Goal: Information Seeking & Learning: Learn about a topic

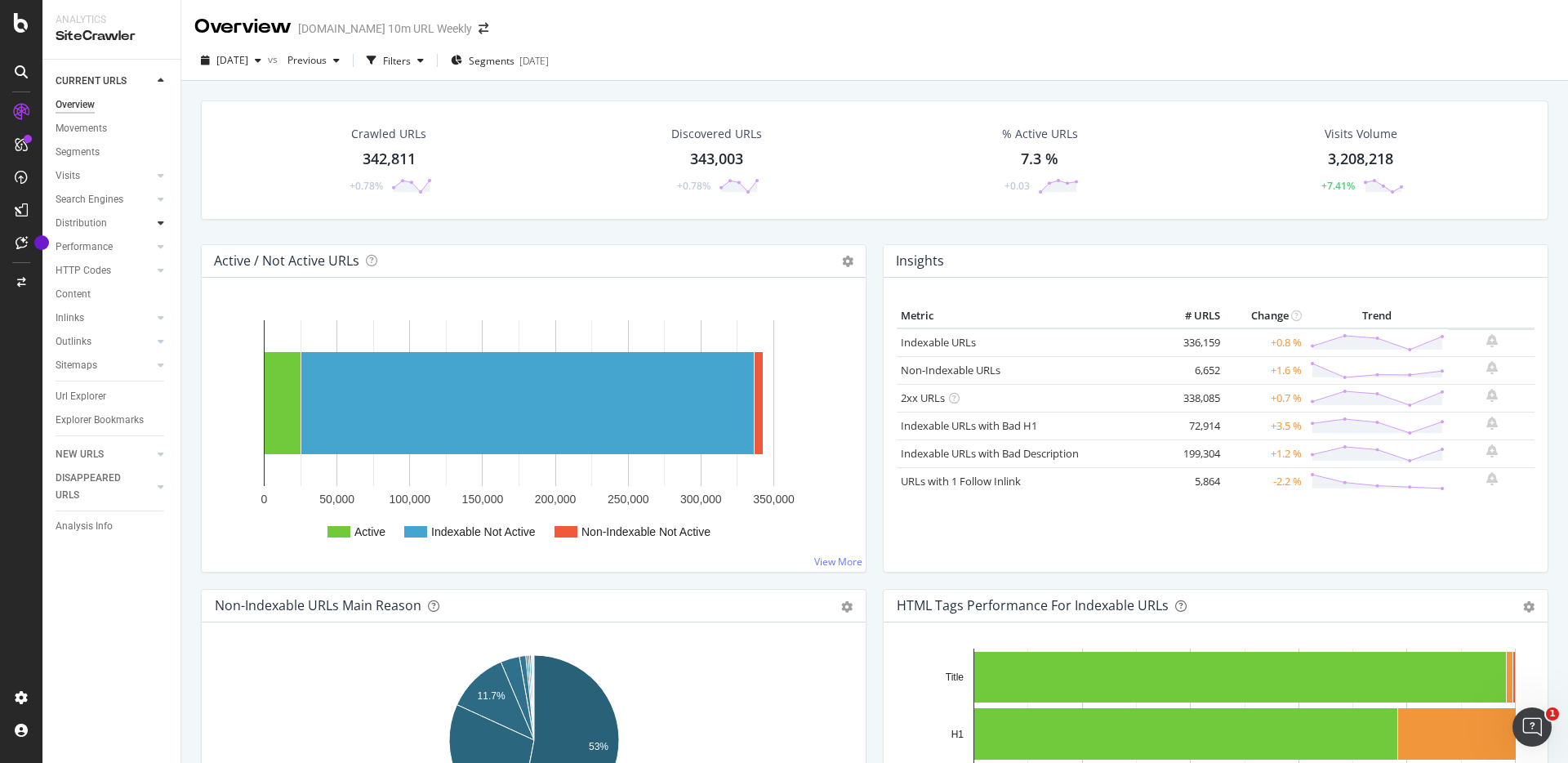
click at [163, 224] on icon at bounding box center [160, 223] width 7 height 10
click at [153, 77] on div at bounding box center [160, 81] width 16 height 17
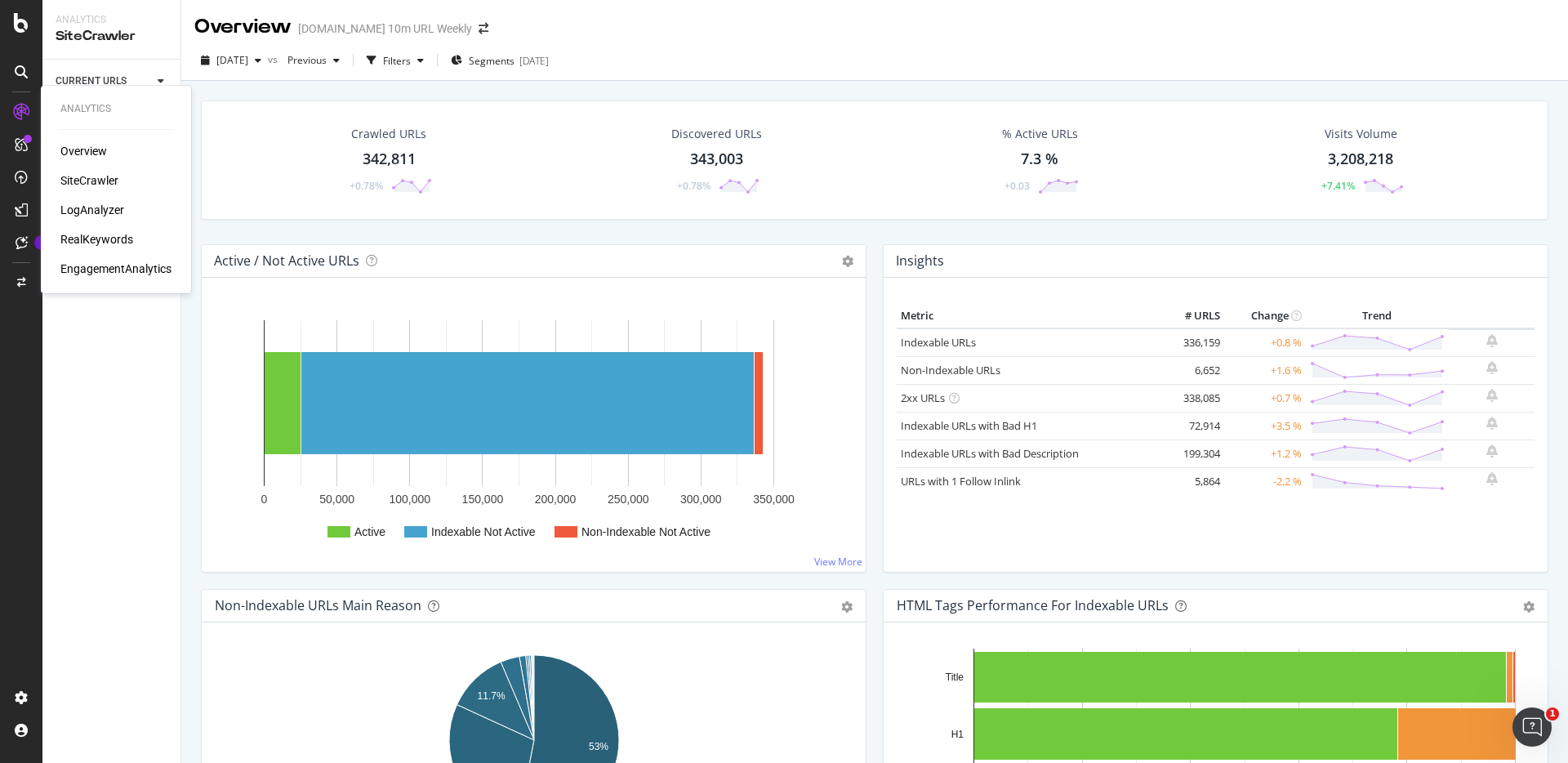
click at [82, 182] on div "SiteCrawler" at bounding box center [89, 181] width 58 height 17
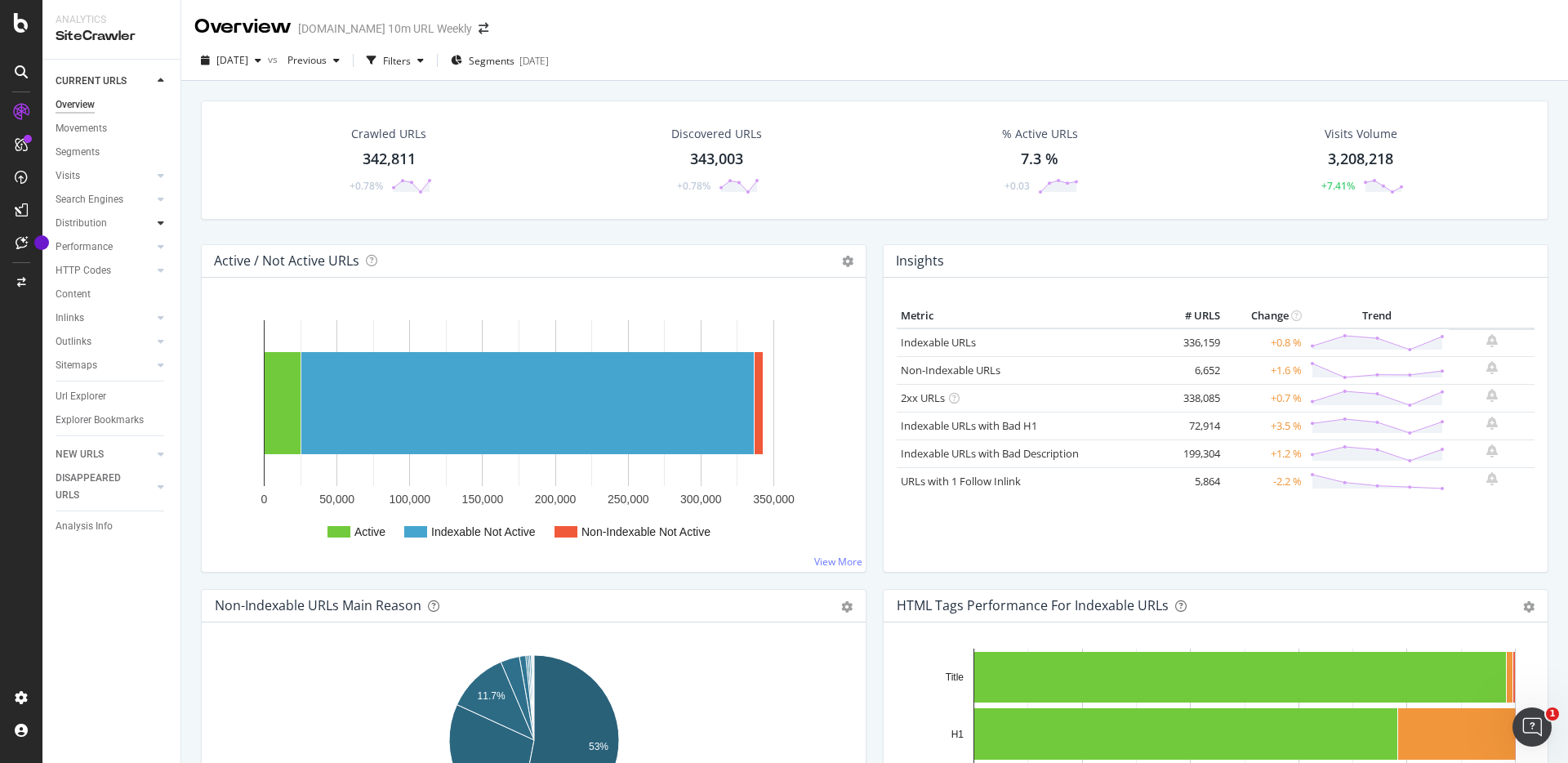
click at [161, 221] on icon at bounding box center [160, 223] width 7 height 10
click at [161, 253] on div at bounding box center [160, 247] width 16 height 17
click at [162, 269] on icon at bounding box center [160, 271] width 7 height 10
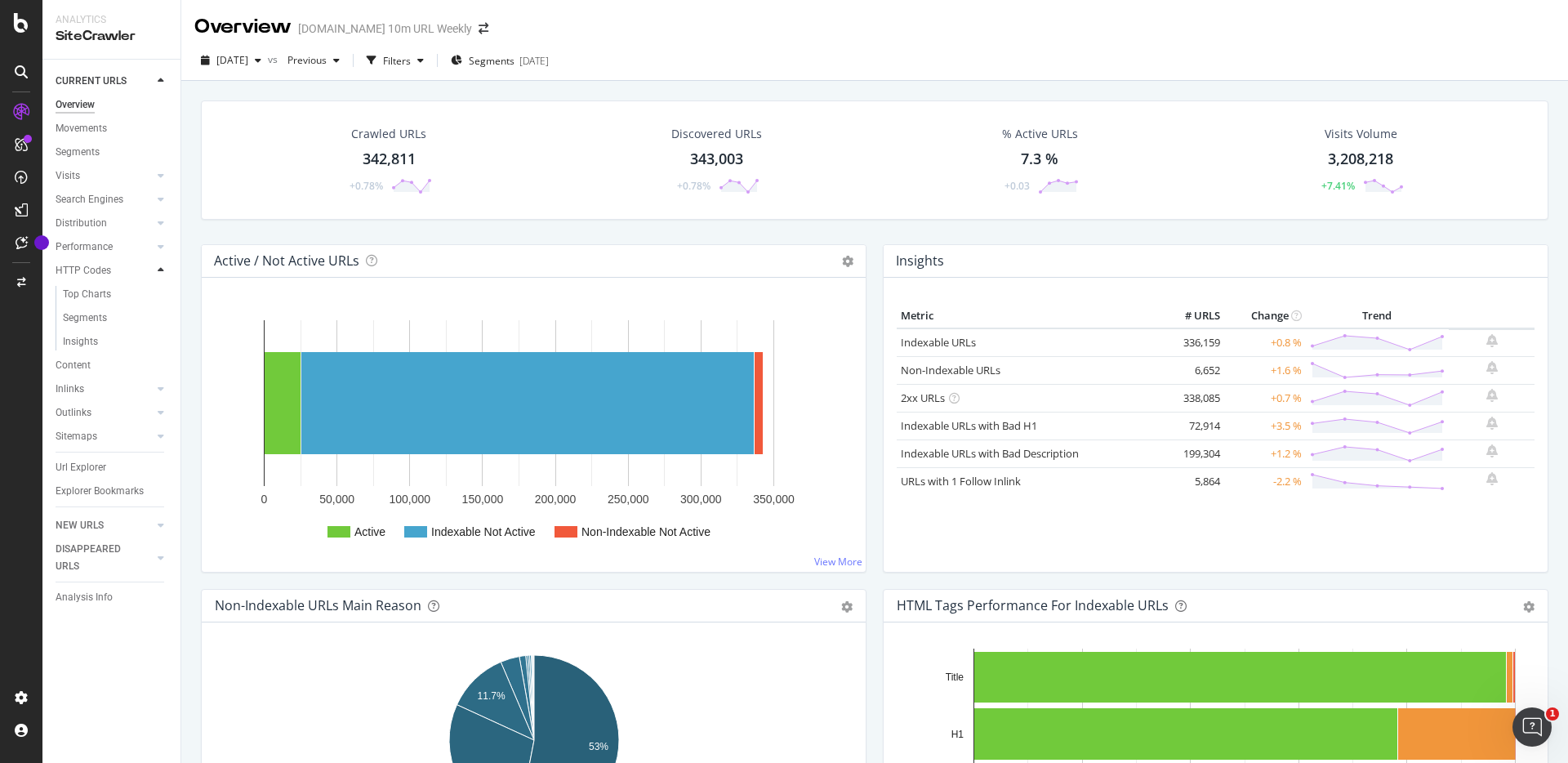
click at [162, 269] on icon at bounding box center [160, 271] width 7 height 10
click at [268, 60] on div "button" at bounding box center [258, 60] width 19 height 10
click at [706, 23] on div "Overview [DOMAIN_NAME] 10m URL Weekly" at bounding box center [874, 20] width 1387 height 41
click at [99, 126] on div "Movements" at bounding box center [81, 129] width 51 height 17
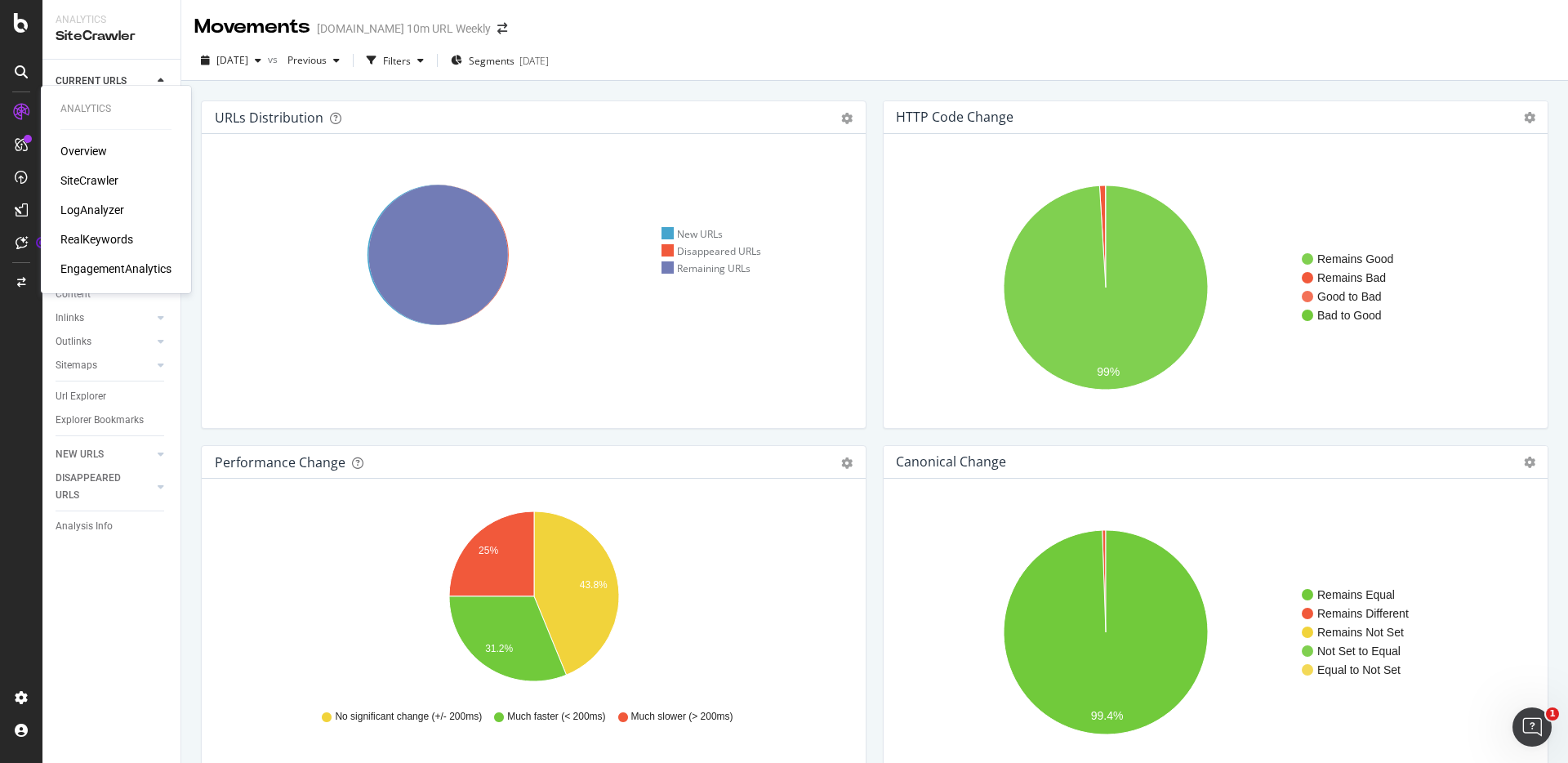
click at [106, 211] on div "LogAnalyzer" at bounding box center [92, 210] width 64 height 17
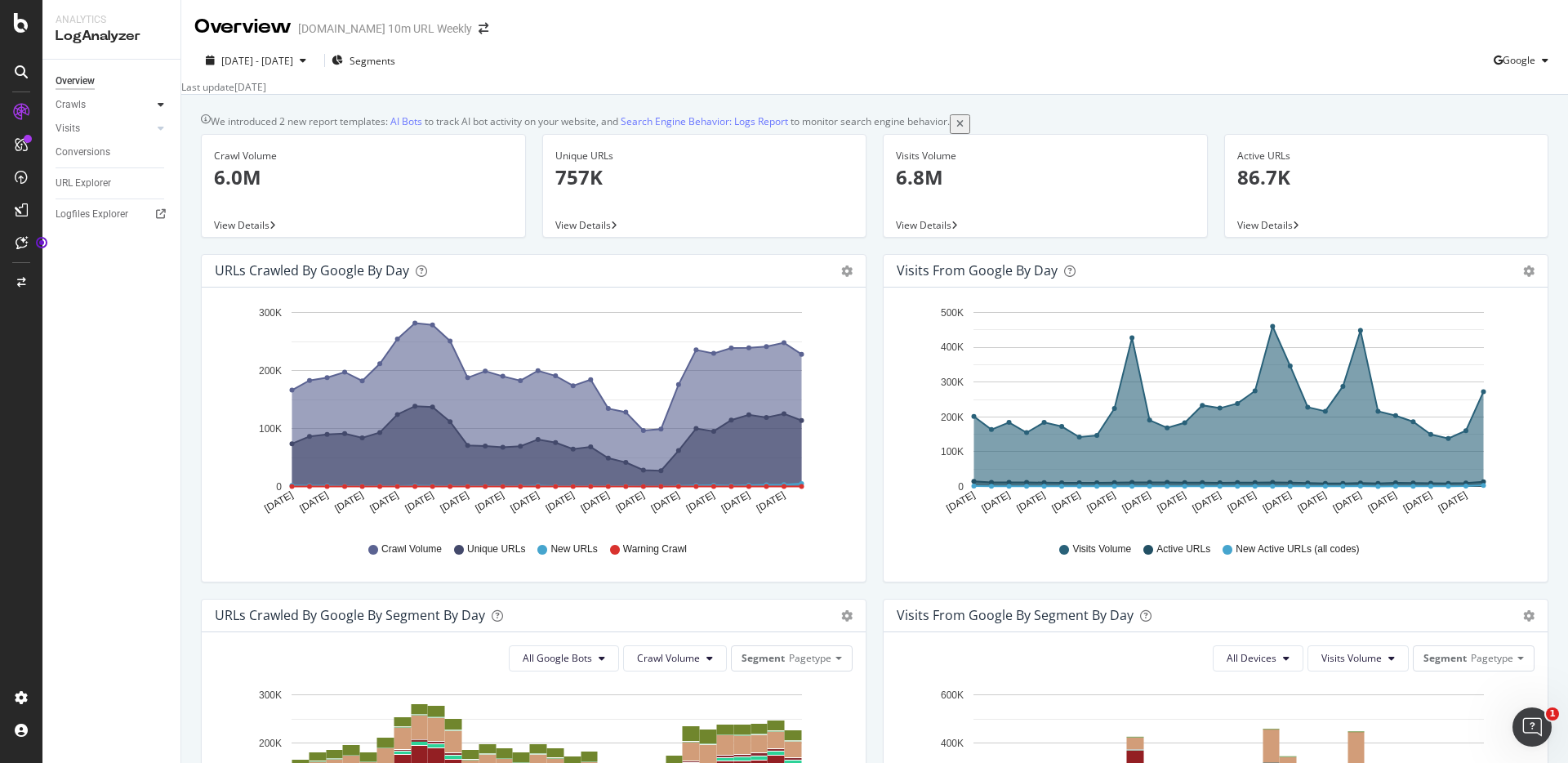
click at [156, 100] on div at bounding box center [160, 104] width 16 height 17
click at [114, 131] on div "Daily Distribution" at bounding box center [101, 129] width 76 height 17
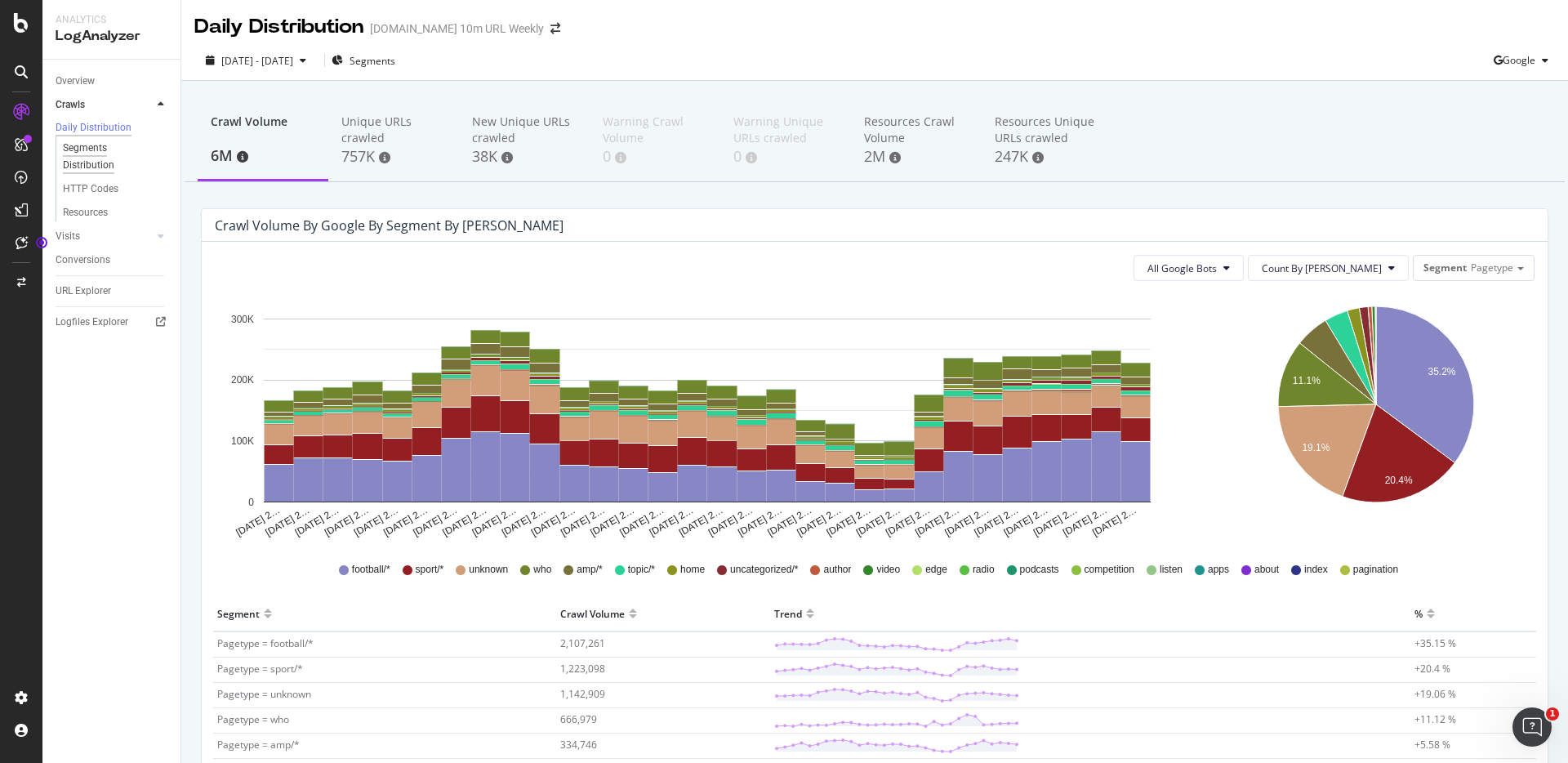
click at [95, 163] on div "Segments Distribution" at bounding box center [108, 156] width 90 height 34
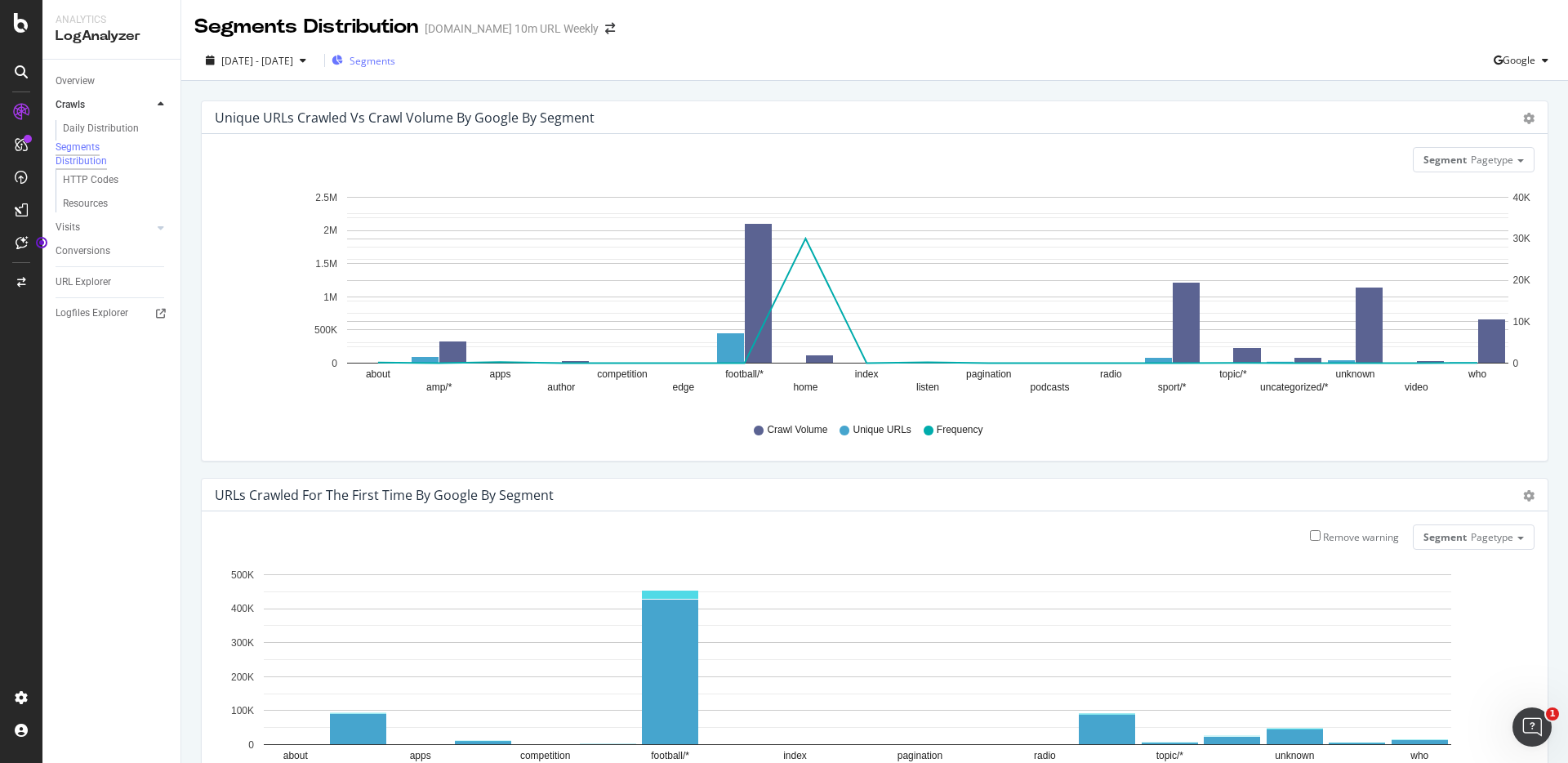
click at [387, 63] on span "Segments" at bounding box center [372, 61] width 46 height 14
click at [1542, 59] on icon "button" at bounding box center [1545, 60] width 7 height 10
click at [1515, 122] on span "Bing" at bounding box center [1519, 123] width 60 height 15
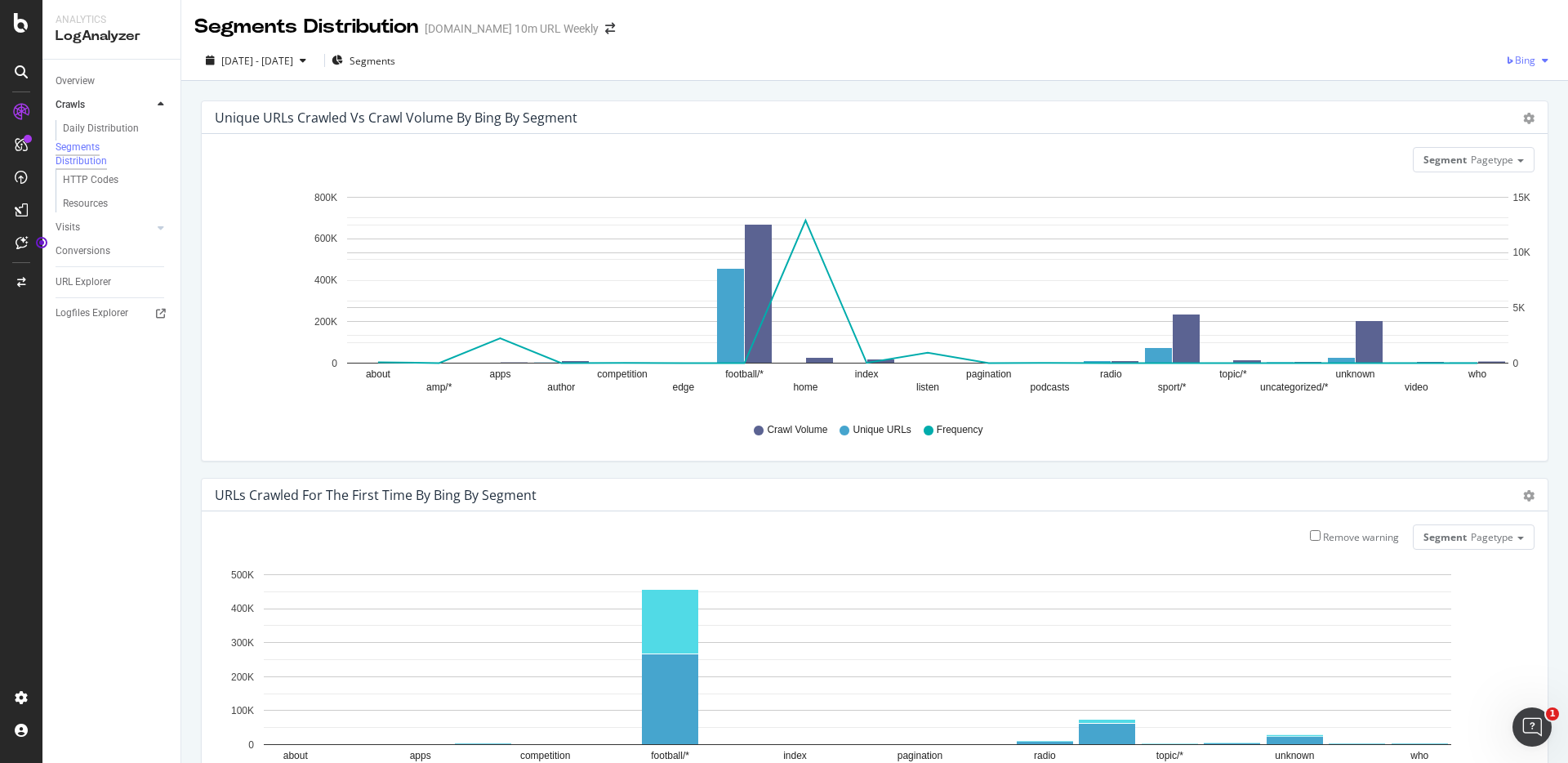
click at [1537, 58] on div "button" at bounding box center [1546, 60] width 19 height 10
click at [1510, 95] on span "Google" at bounding box center [1519, 92] width 60 height 15
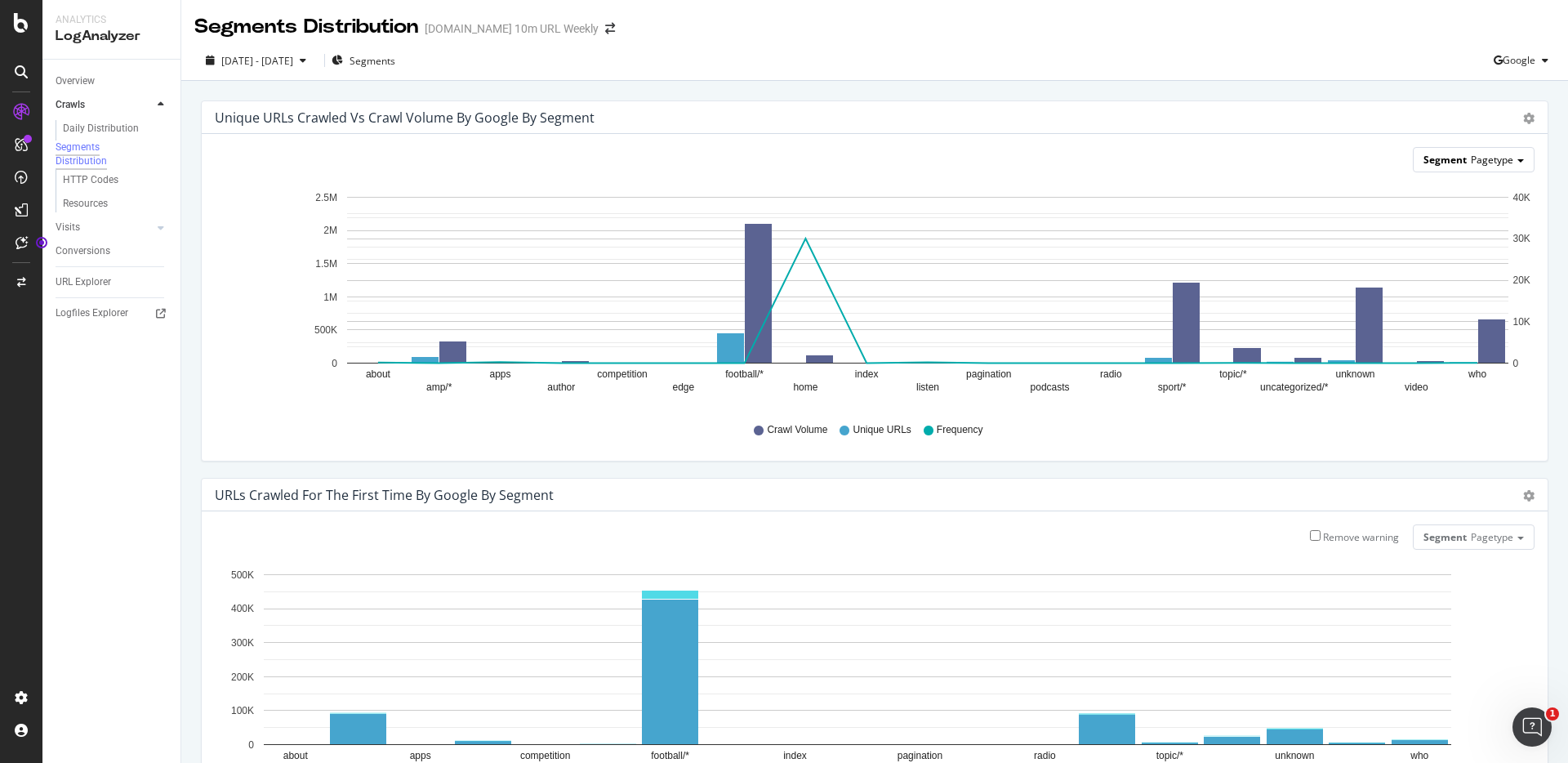
click at [1500, 154] on span "Pagetype" at bounding box center [1492, 159] width 43 height 14
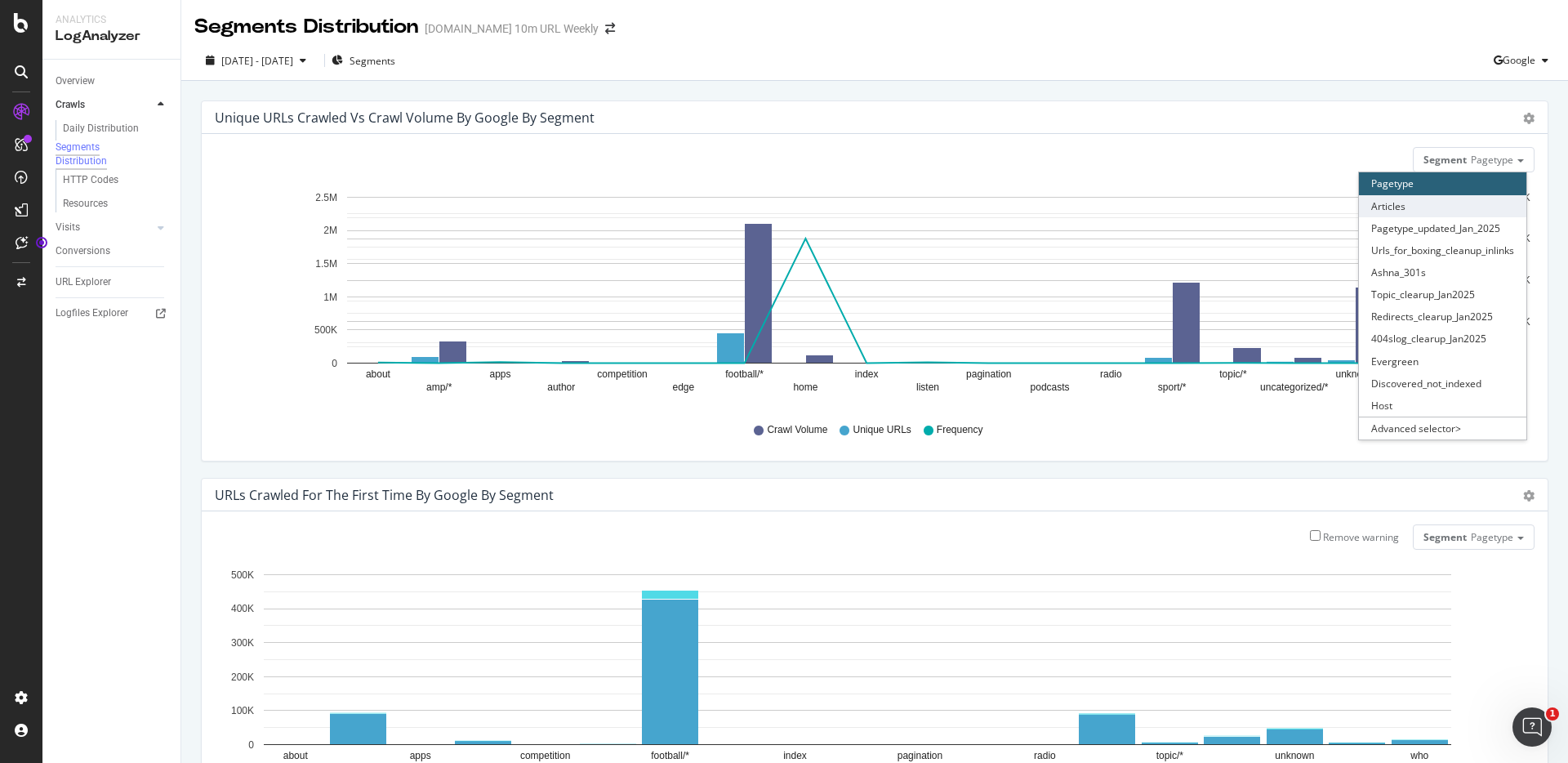
click at [1450, 216] on div "Articles" at bounding box center [1443, 206] width 168 height 22
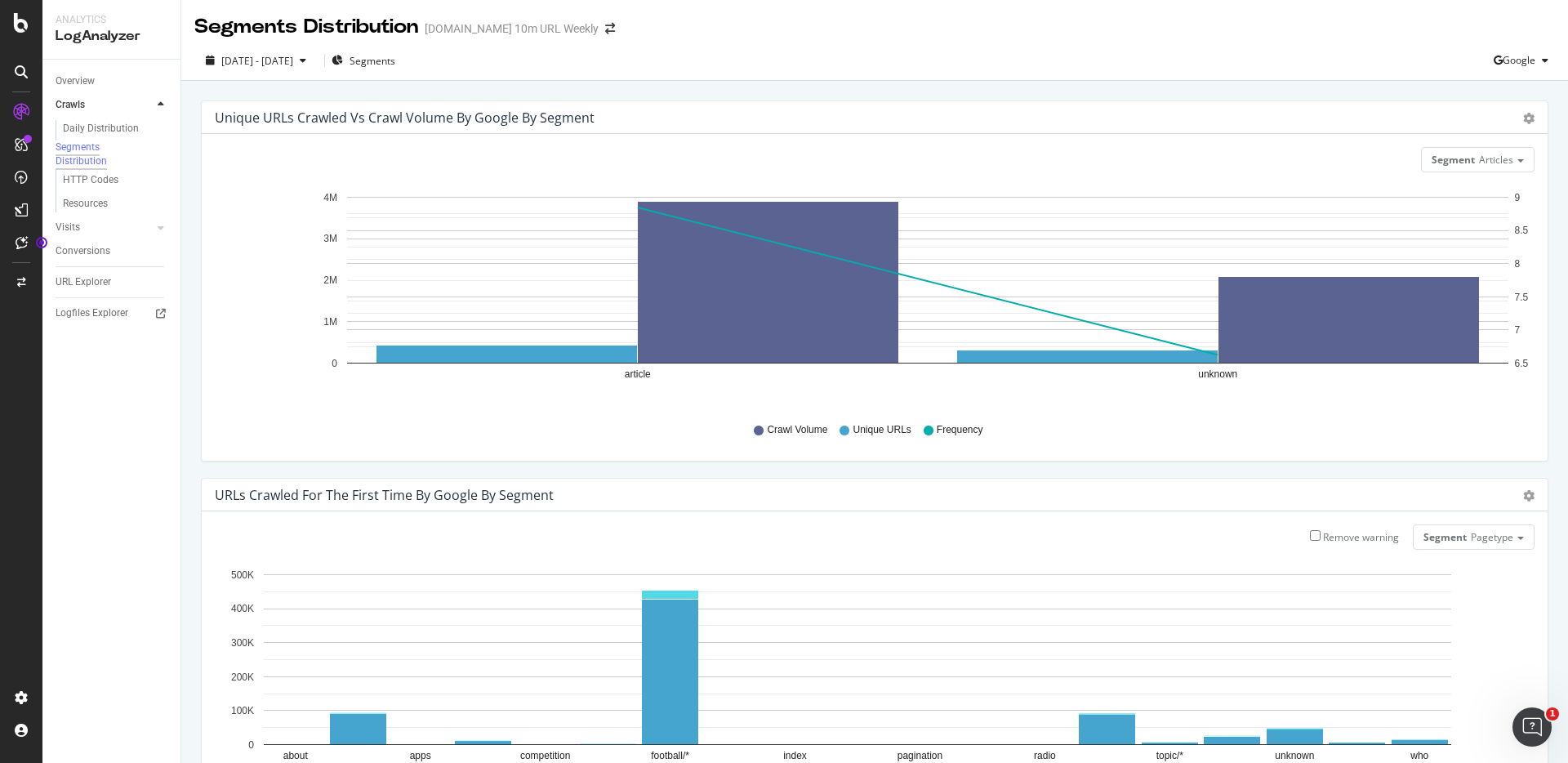
click at [1498, 146] on div "Segment Articles Hold CMD (⌘) while clicking to filter the report. article unkn…" at bounding box center [874, 297] width 1346 height 327
click at [1491, 163] on span "Articles" at bounding box center [1495, 159] width 34 height 14
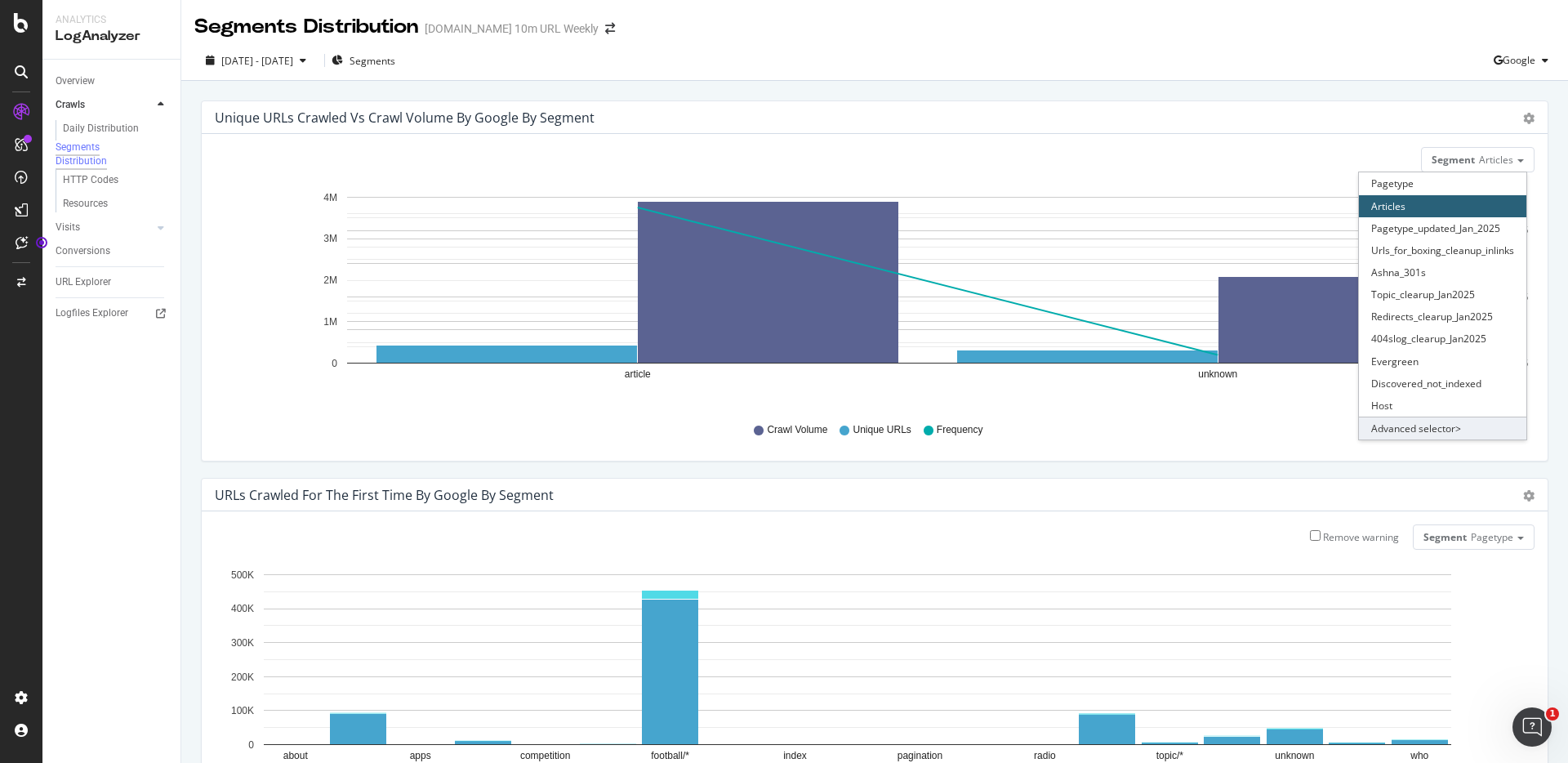
click at [1451, 431] on div "Advanced selector >" at bounding box center [1443, 428] width 168 height 23
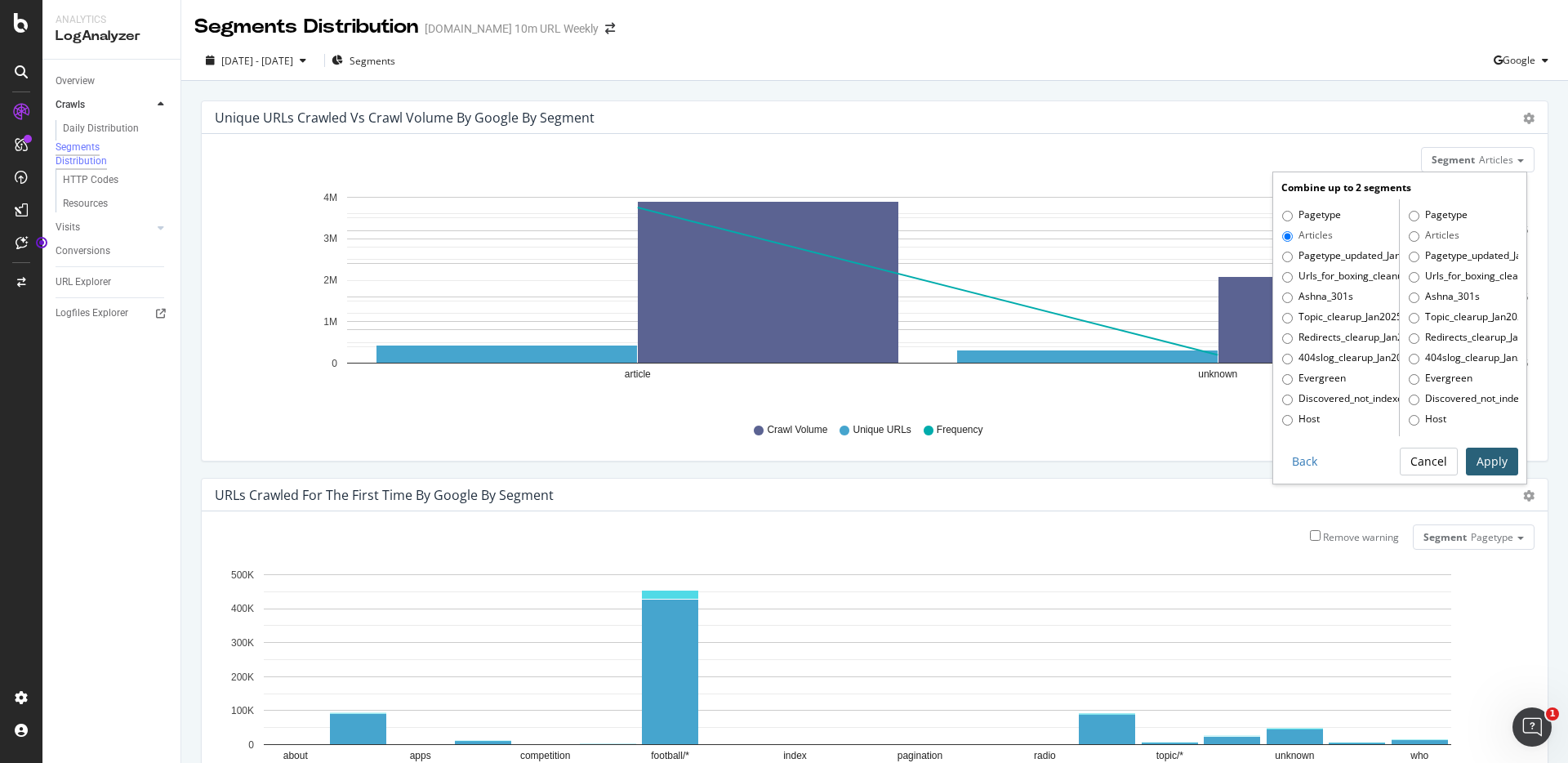
click at [1440, 457] on button "Cancel" at bounding box center [1429, 461] width 58 height 28
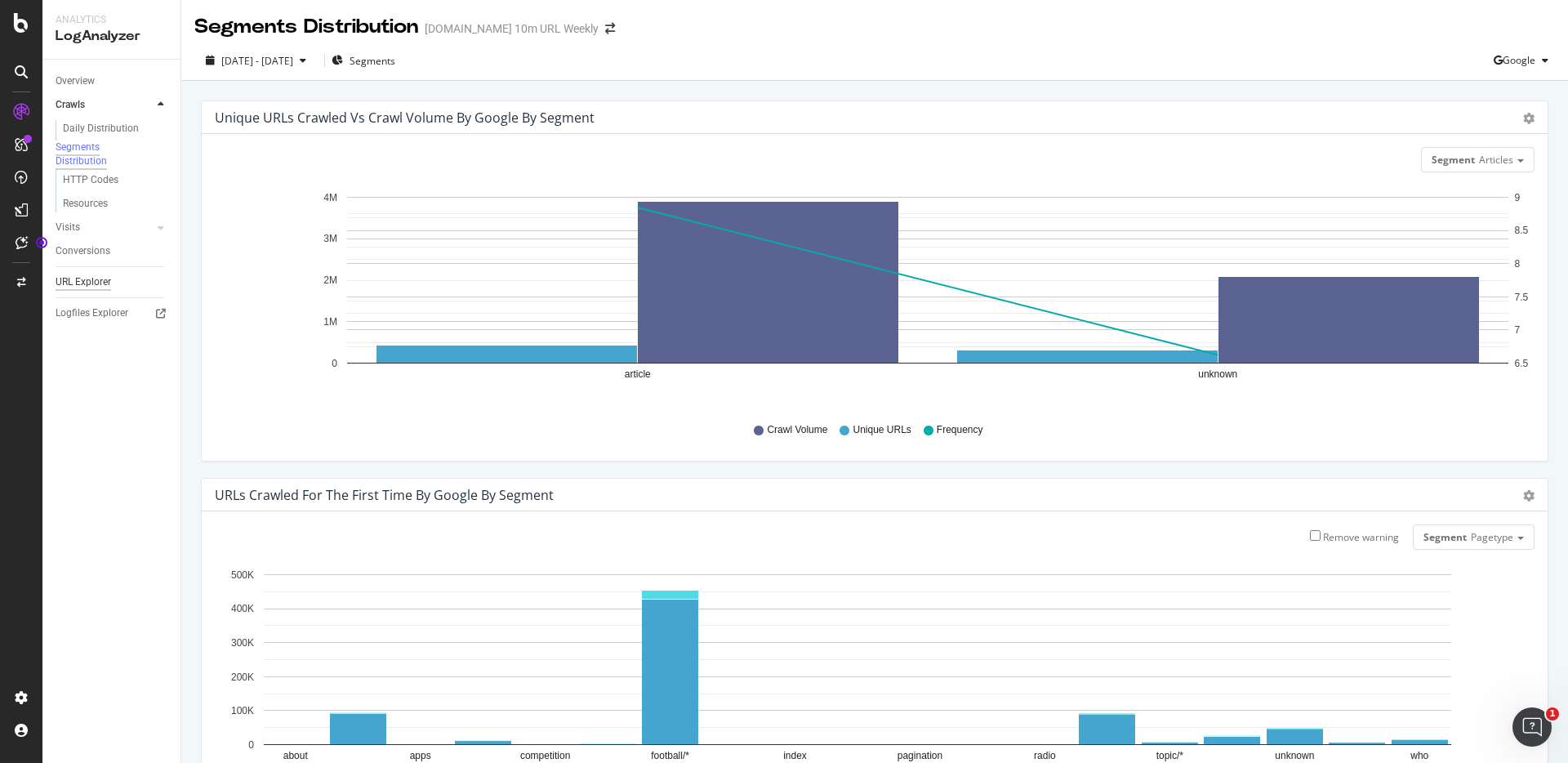
click at [96, 291] on div "URL Explorer" at bounding box center [82, 282] width 55 height 17
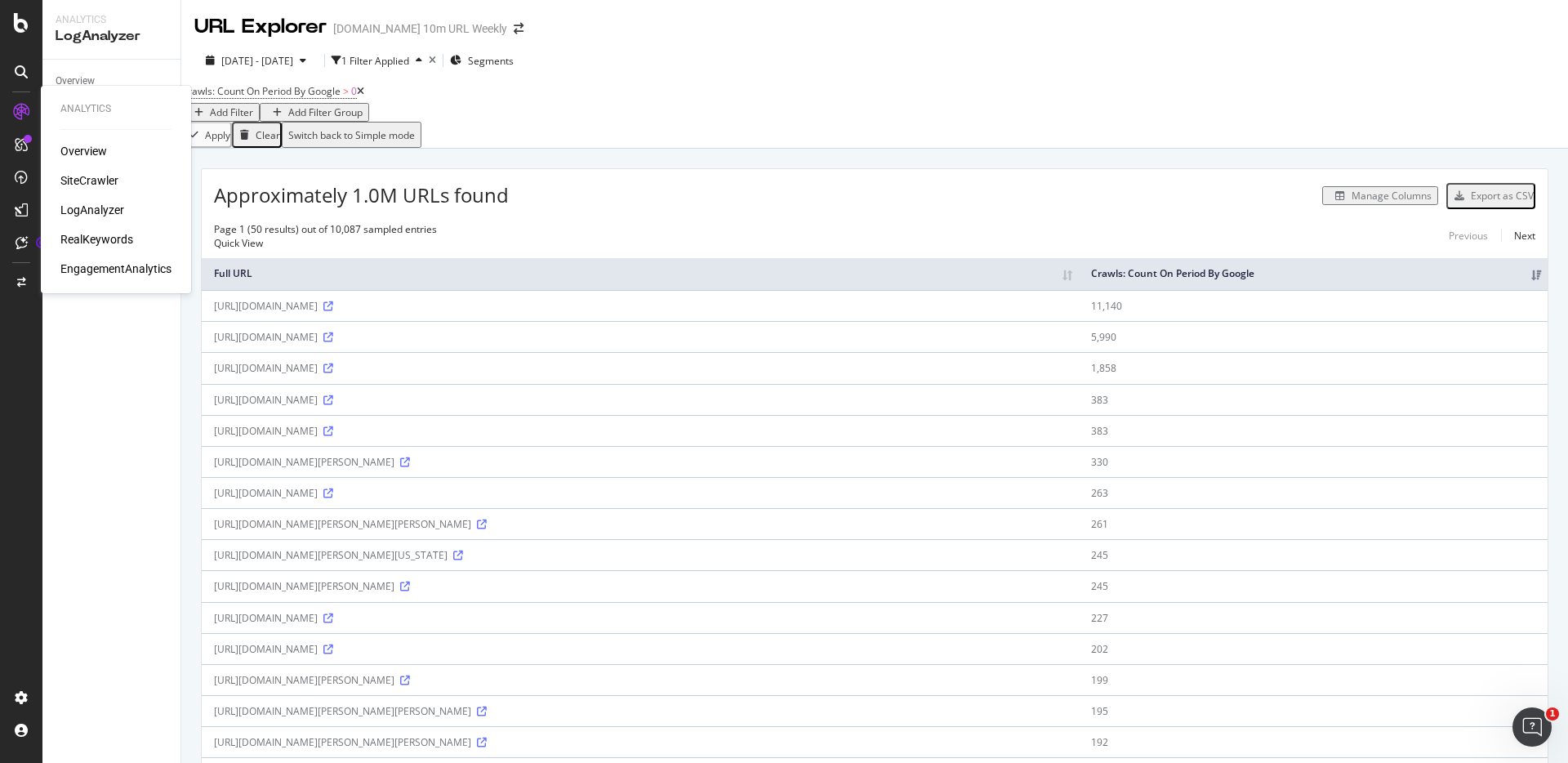
click at [103, 179] on div "SiteCrawler" at bounding box center [89, 181] width 58 height 17
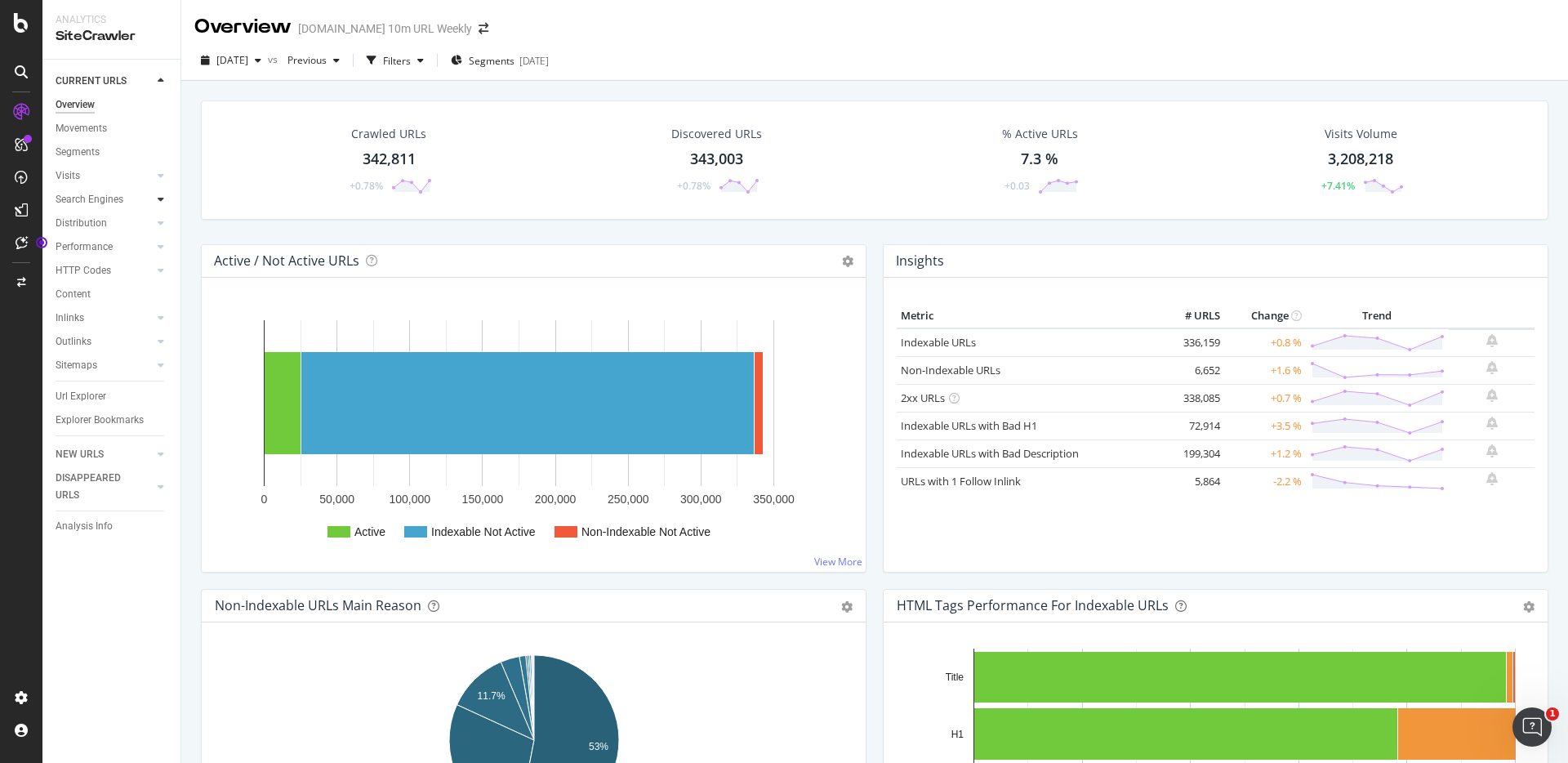
click at [163, 204] on icon at bounding box center [160, 199] width 7 height 10
click at [157, 201] on icon at bounding box center [160, 199] width 7 height 10
click at [81, 208] on div "LogAnalyzer" at bounding box center [92, 210] width 64 height 17
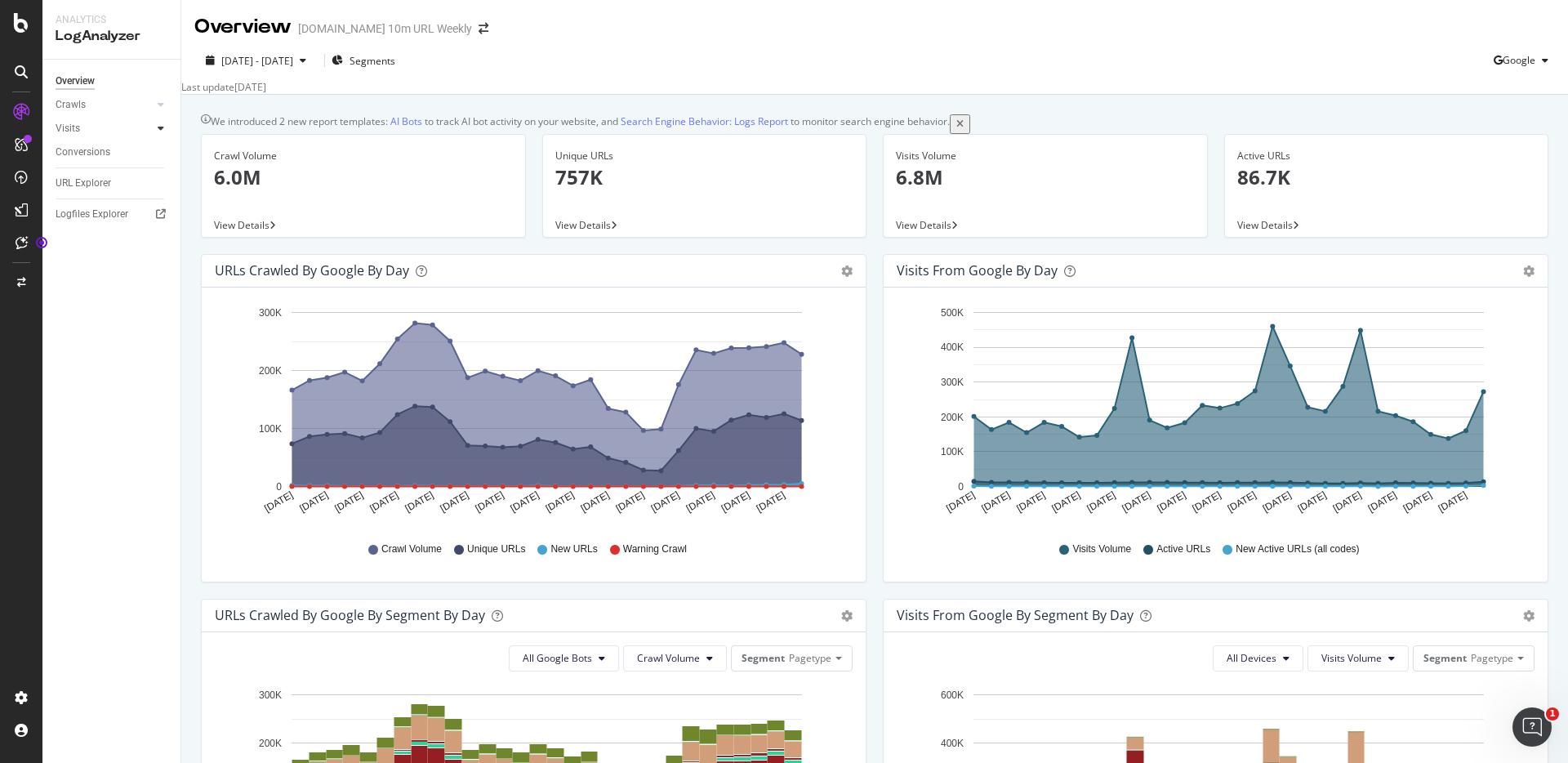
click at [162, 127] on icon at bounding box center [160, 128] width 7 height 10
click at [158, 100] on icon at bounding box center [160, 105] width 7 height 10
click at [78, 171] on div "Segments Distribution" at bounding box center [108, 160] width 90 height 34
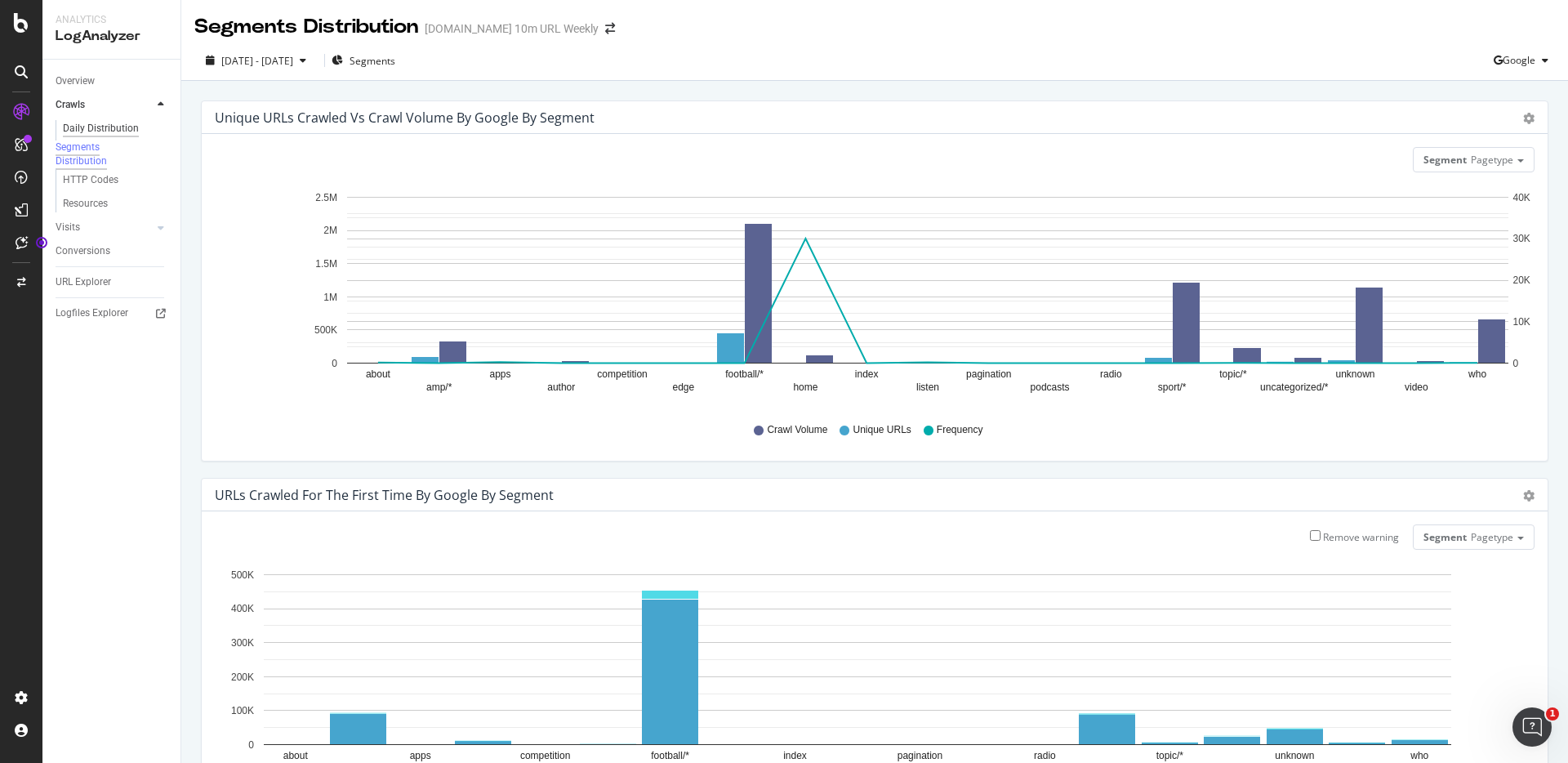
click at [88, 136] on div "Daily Distribution" at bounding box center [101, 129] width 76 height 17
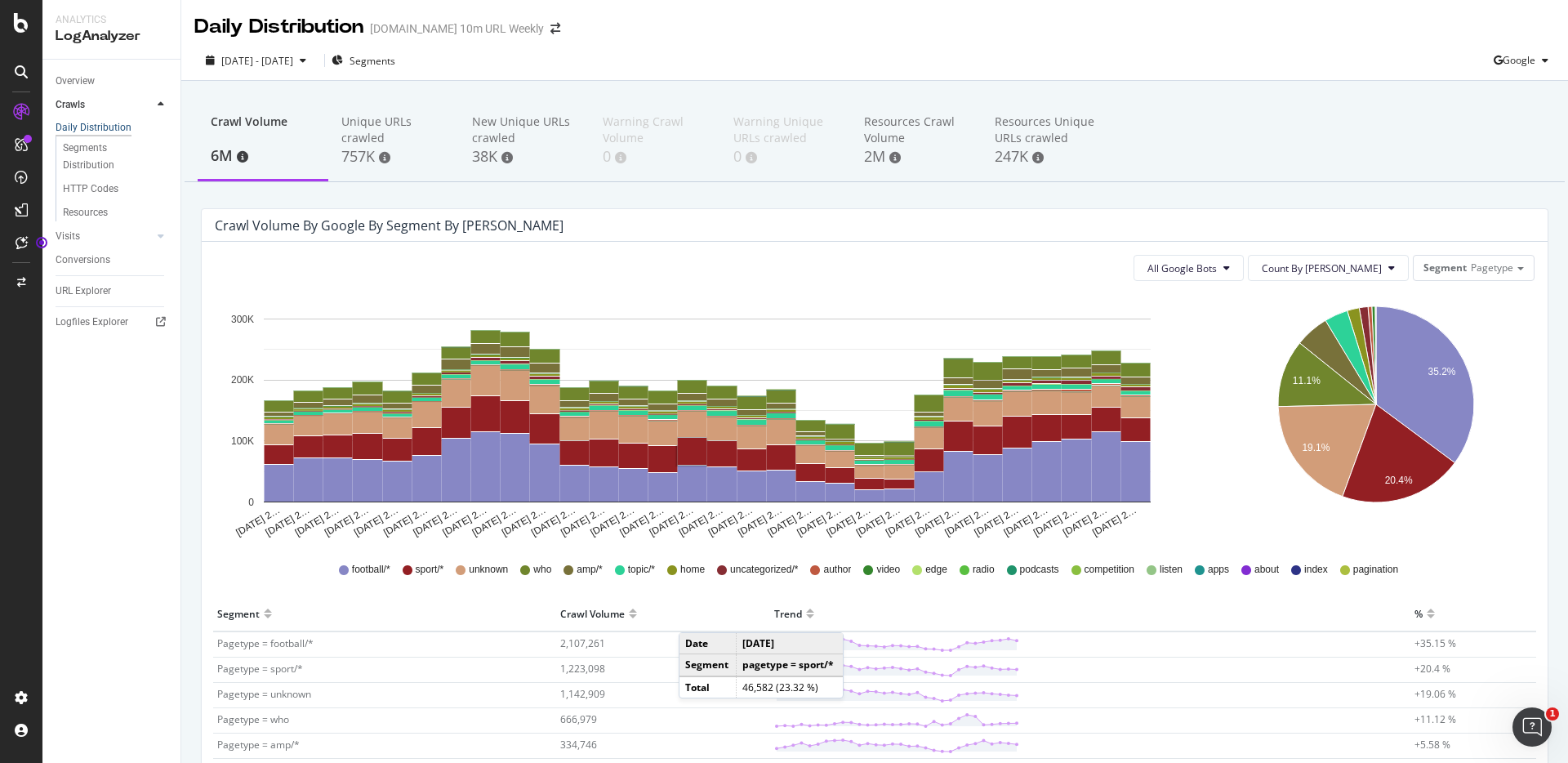
scroll to position [481, 0]
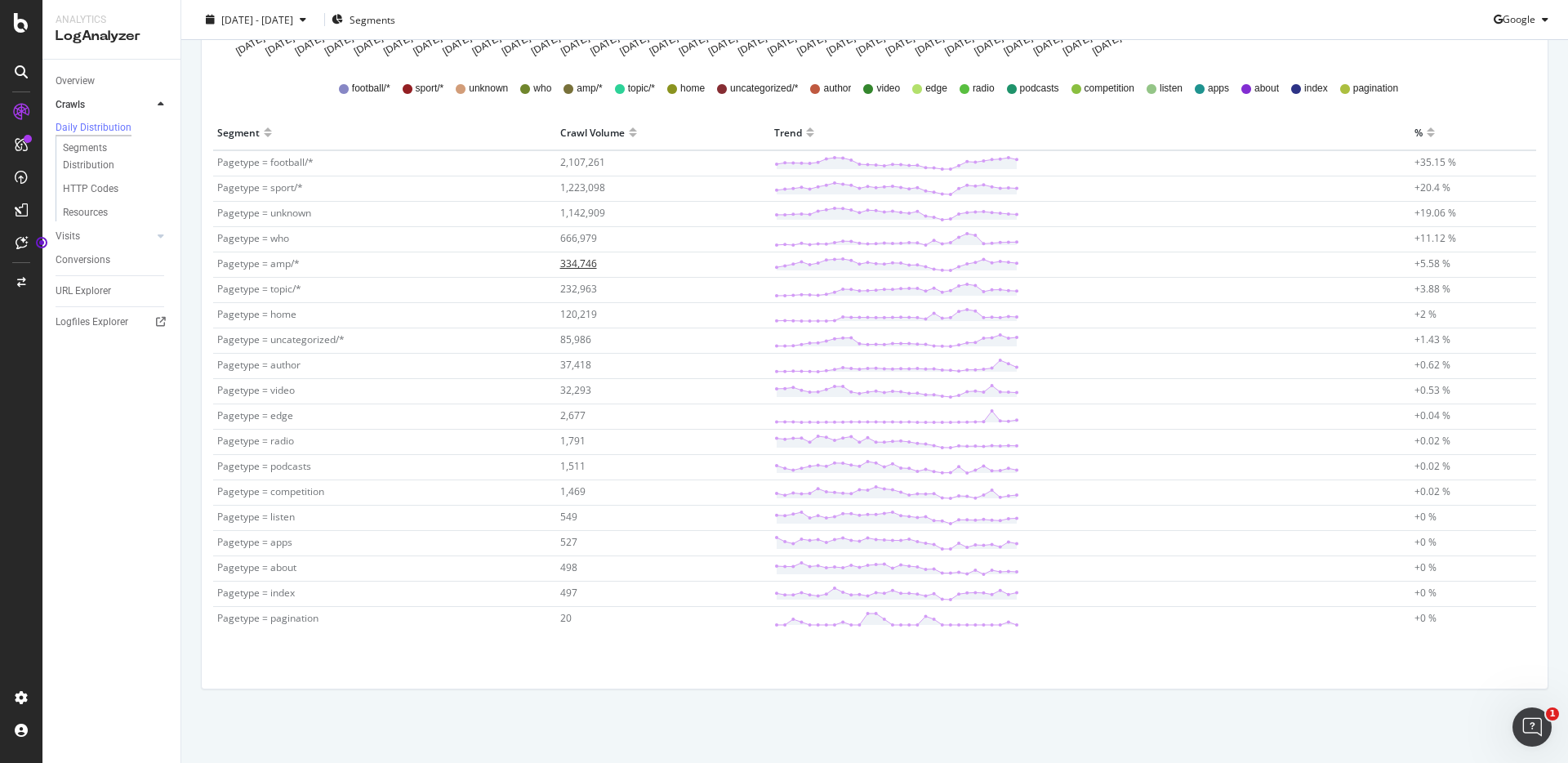
click at [569, 271] on td "334,746" at bounding box center [663, 265] width 214 height 25
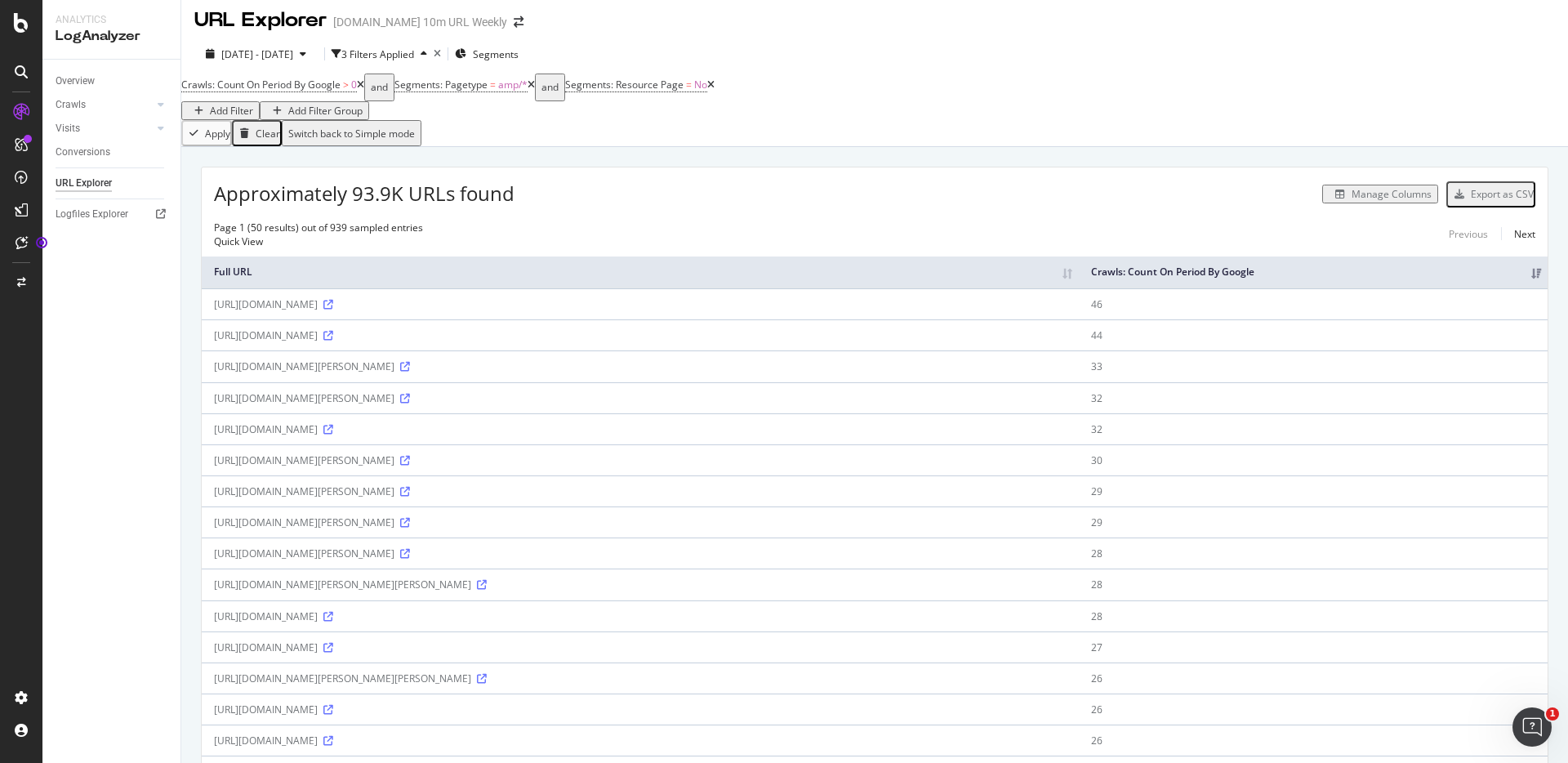
scroll to position [9, 0]
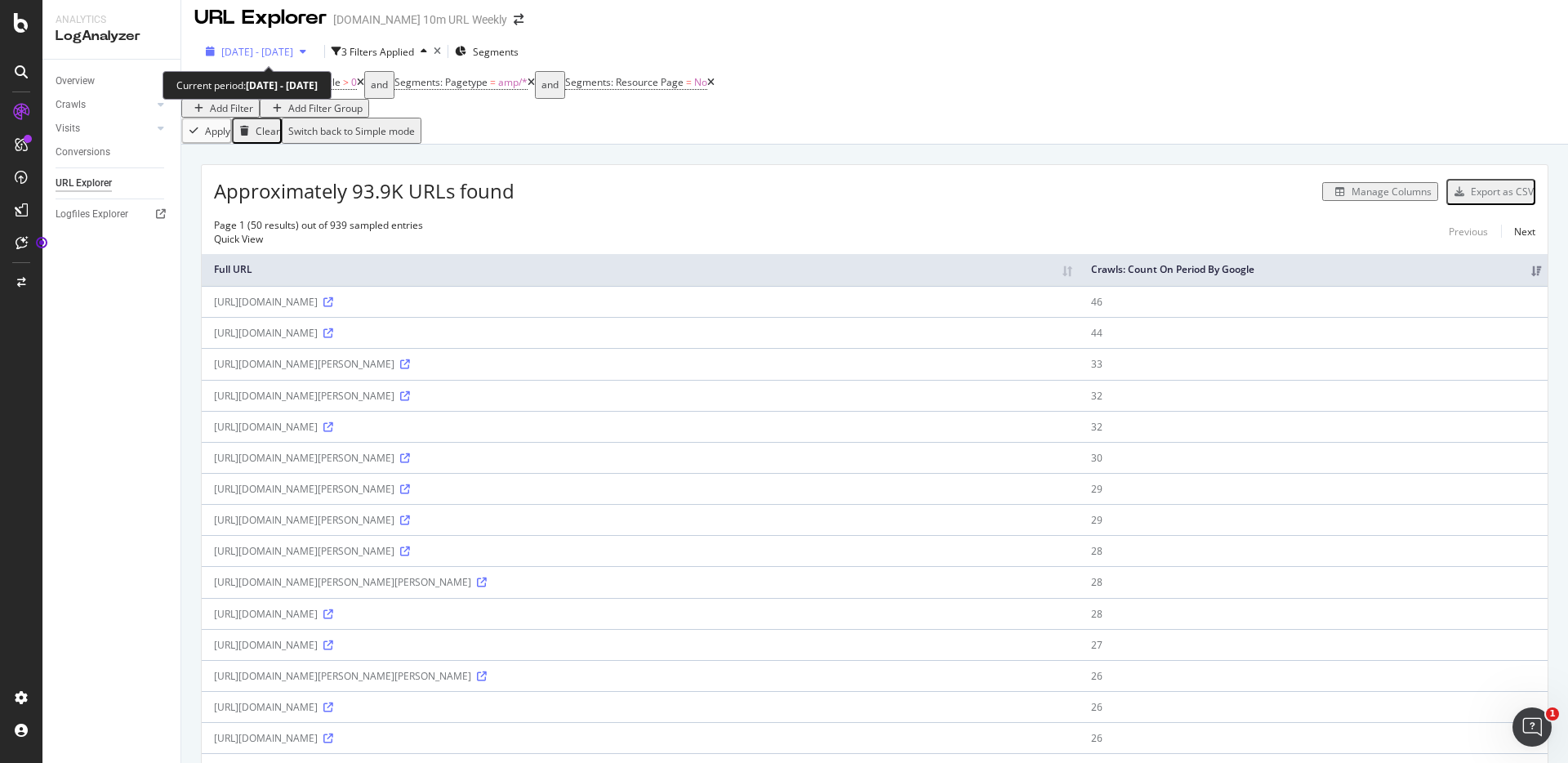
click at [293, 56] on span "[DATE] - [DATE]" at bounding box center [257, 51] width 72 height 14
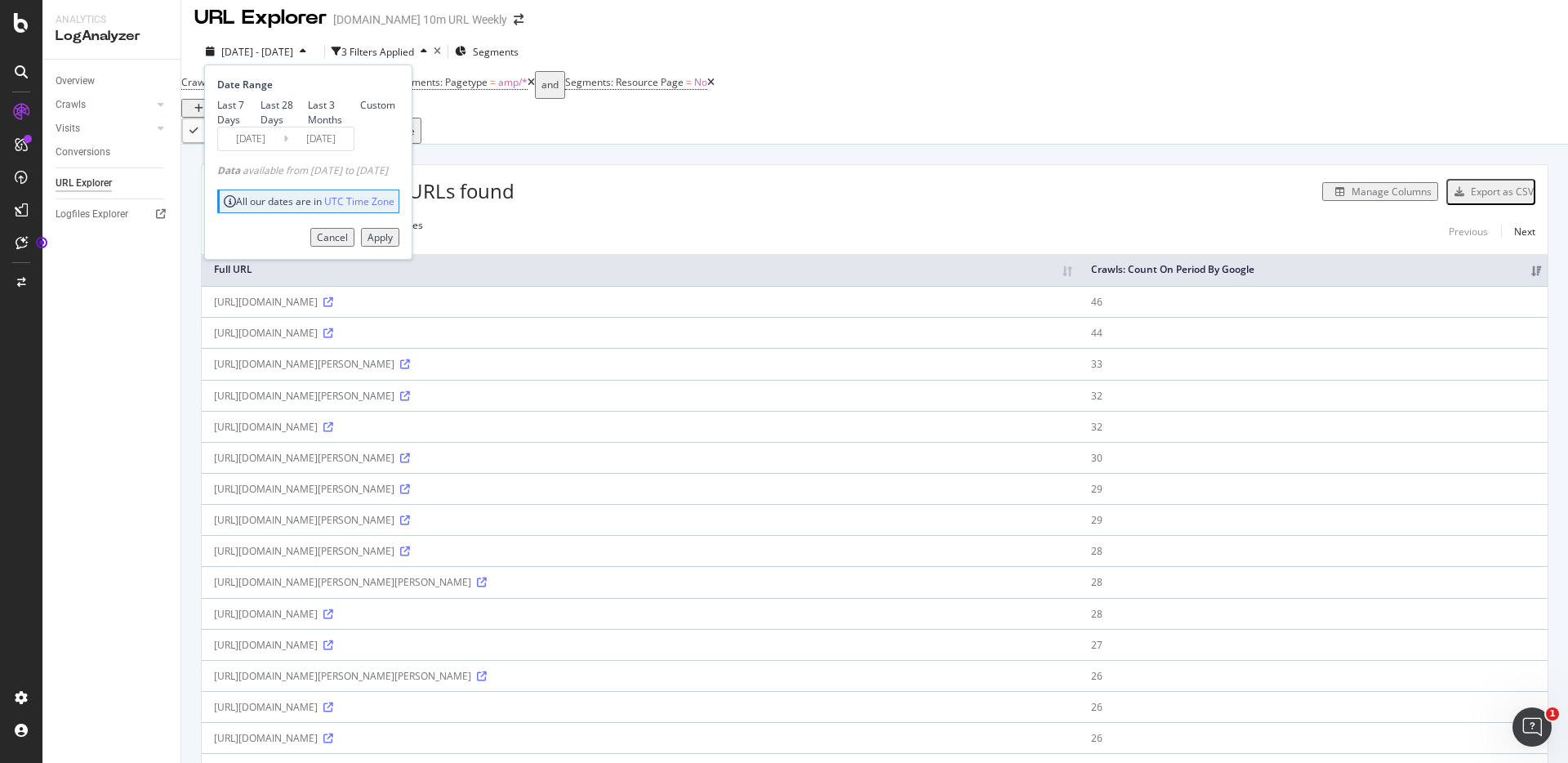
click at [308, 126] on div "Last 3 Months" at bounding box center [308, 112] width 0 height 28
type input "[DATE]"
click at [393, 245] on div "Apply" at bounding box center [380, 237] width 25 height 14
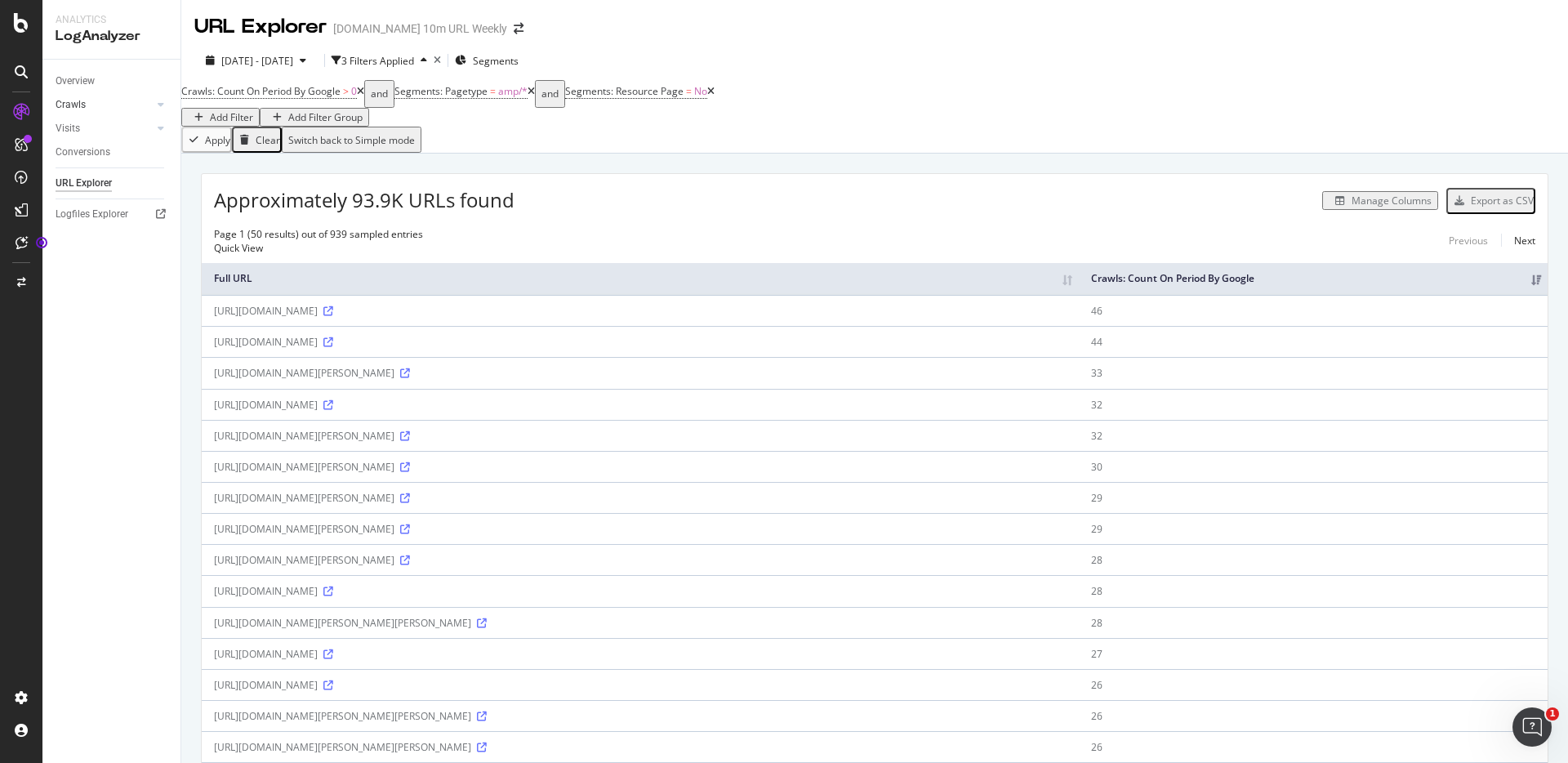
click at [149, 101] on div at bounding box center [145, 104] width 16 height 17
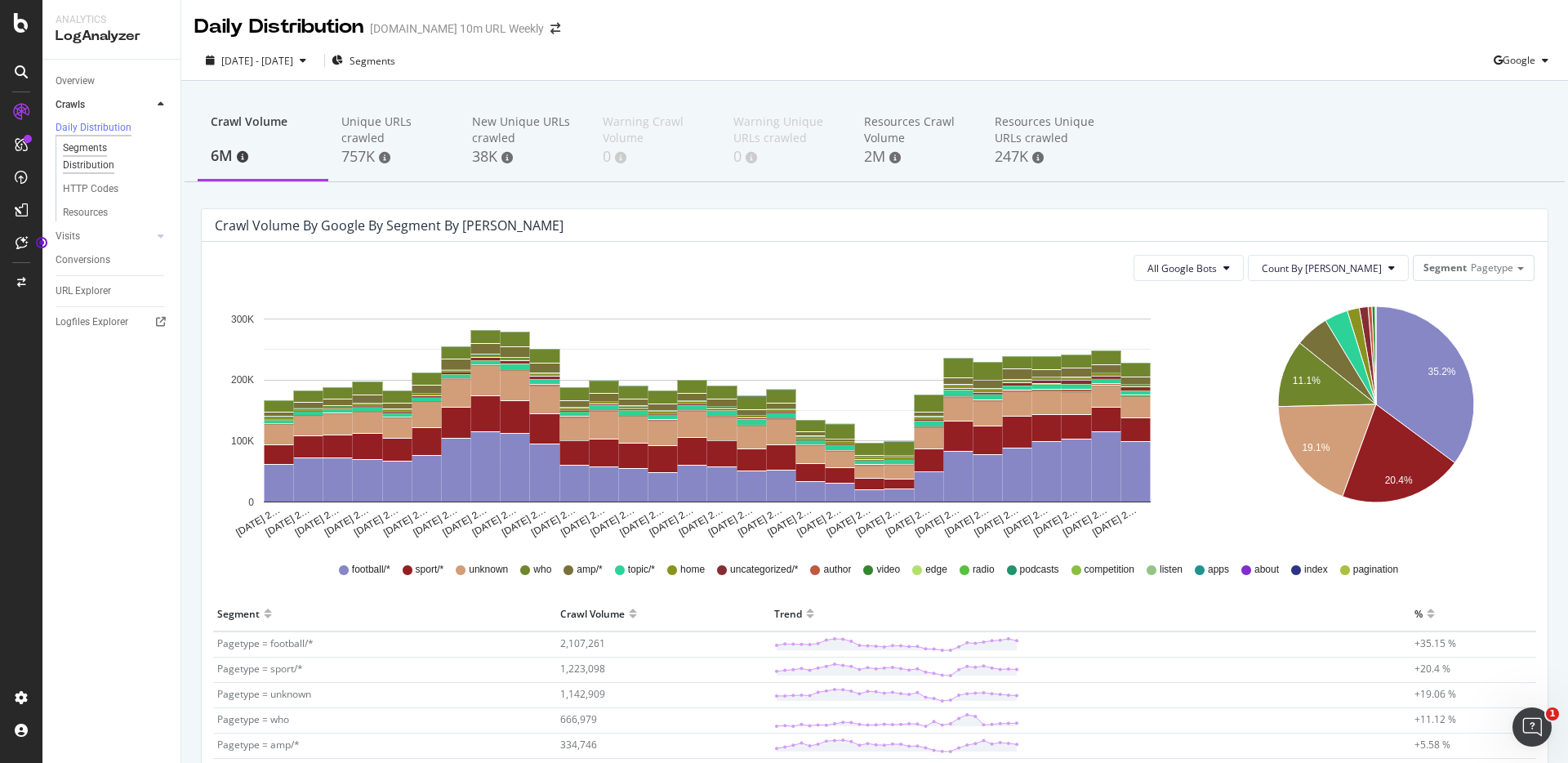
click at [77, 165] on div "Segments Distribution" at bounding box center [108, 156] width 90 height 34
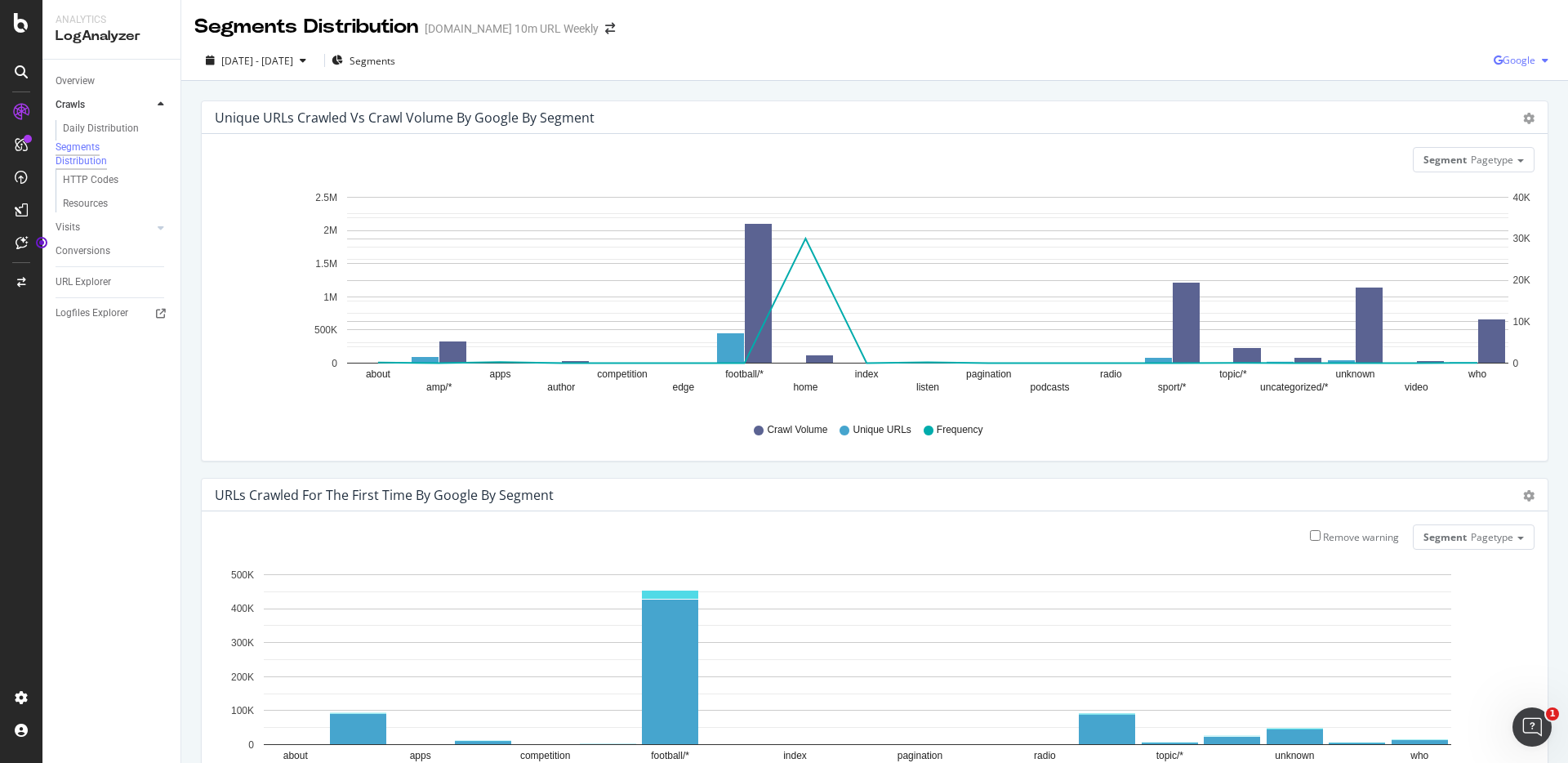
click at [1504, 55] on span "Google" at bounding box center [1519, 60] width 33 height 14
click at [1495, 84] on div "Google" at bounding box center [1506, 92] width 113 height 23
click at [93, 188] on div "HTTP Codes" at bounding box center [90, 181] width 55 height 17
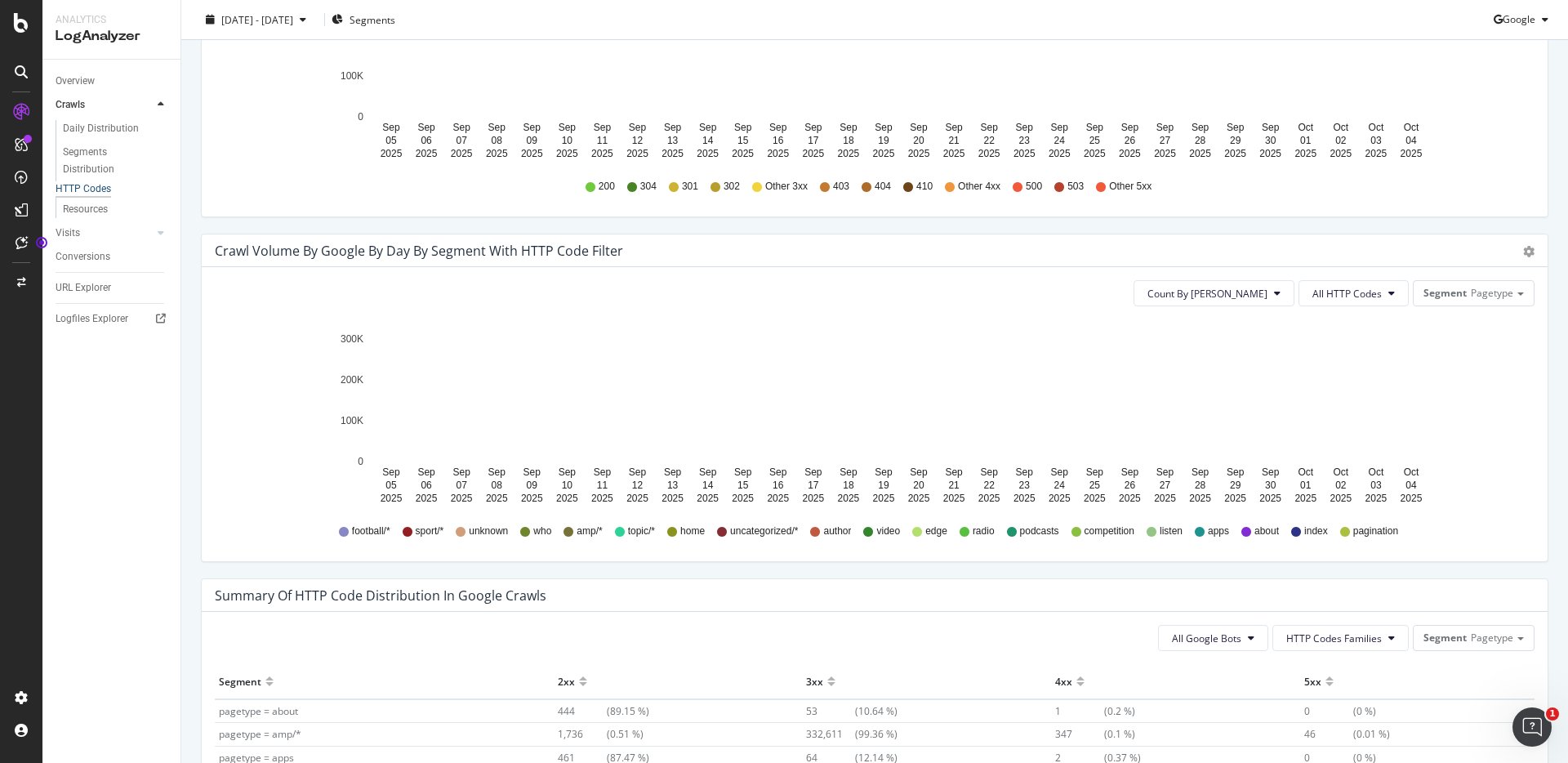
scroll to position [927, 0]
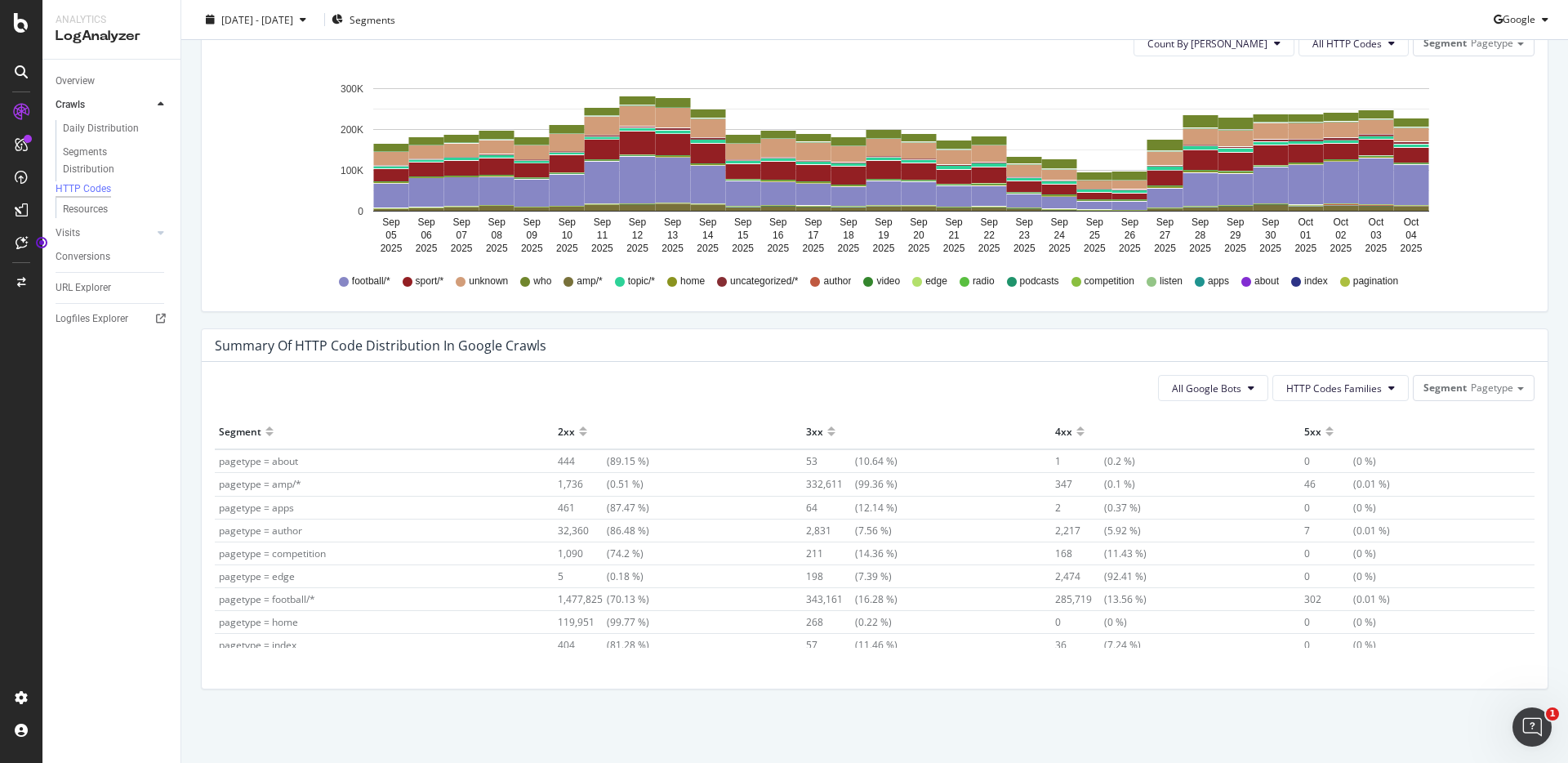
drag, startPoint x: 1314, startPoint y: 488, endPoint x: 762, endPoint y: 479, distance: 552.1
click at [775, 479] on tr "pagetype = amp/* 1,736 (0.51 %) 332,611 (99.36 %) 347 (0.1 %) 46 (0.01 %)" at bounding box center [874, 484] width 1320 height 23
click at [550, 482] on tr "pagetype = amp/* 1,736 (0.51 %) 332,611 (99.36 %) 347 (0.1 %) 46 (0.01 %)" at bounding box center [874, 484] width 1320 height 23
click at [558, 482] on span "1,736" at bounding box center [582, 484] width 49 height 14
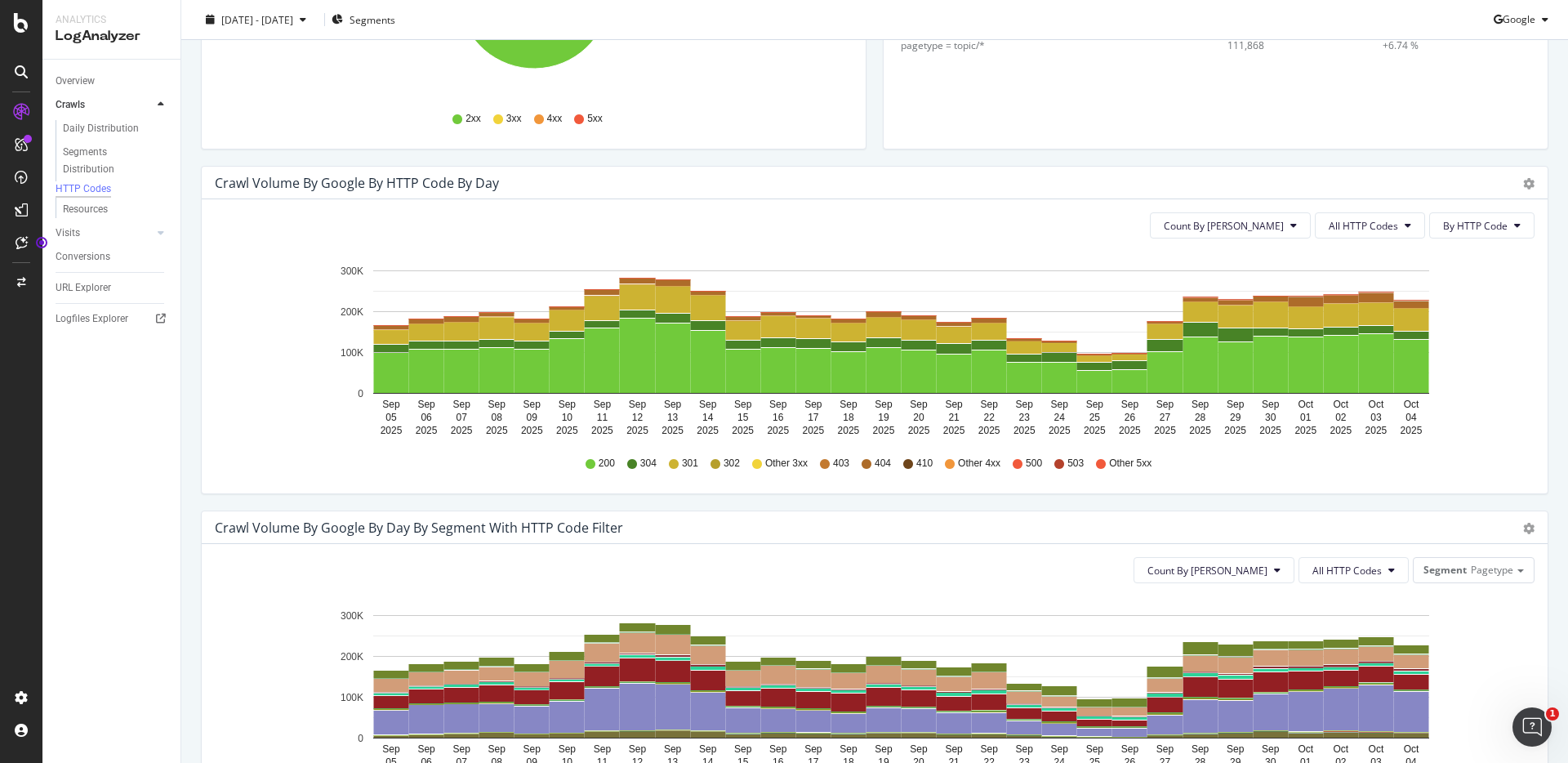
scroll to position [0, 0]
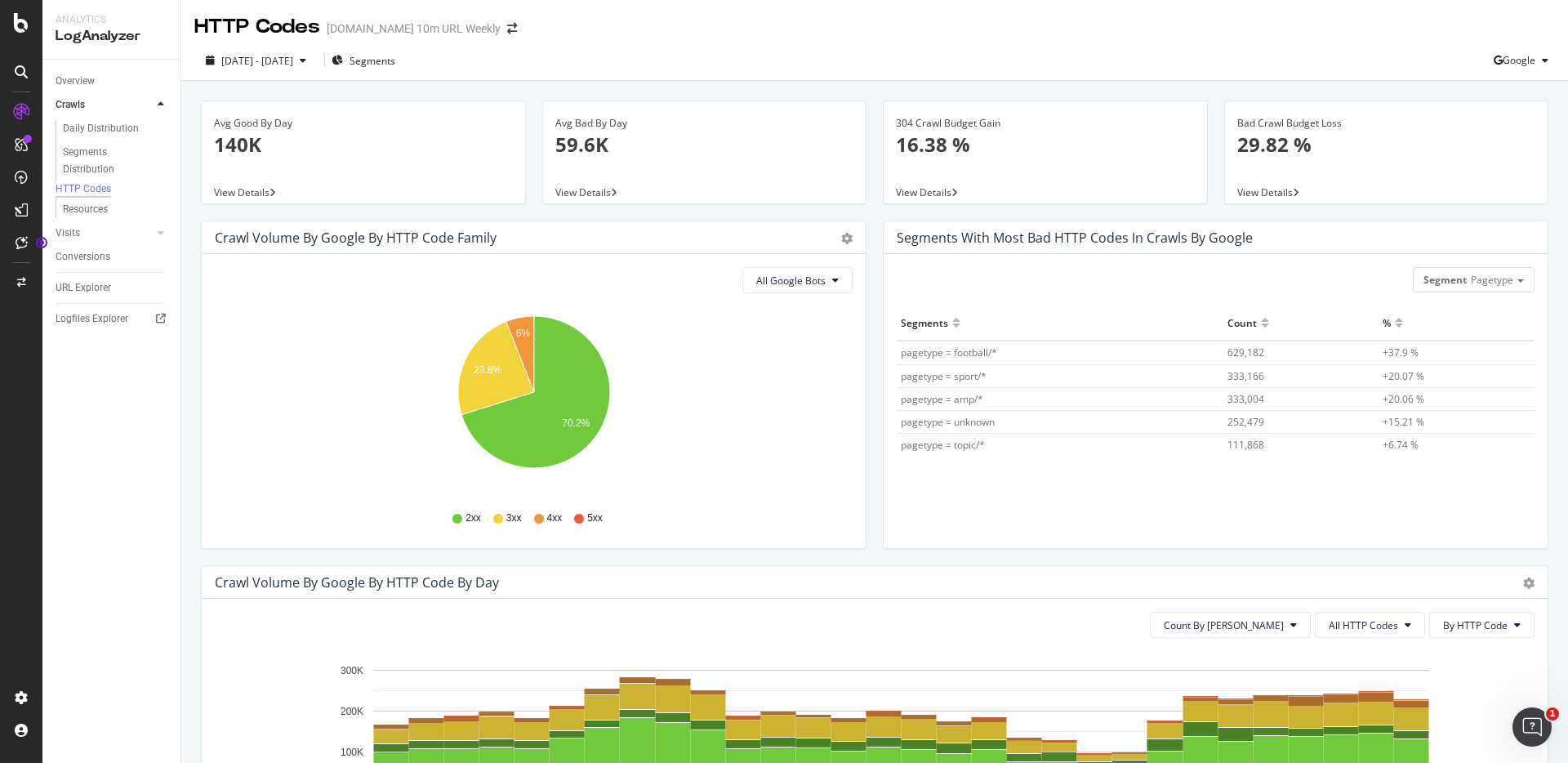
click at [1244, 401] on span "333,004" at bounding box center [1246, 399] width 37 height 14
click at [85, 152] on div "Segments Distribution" at bounding box center [108, 160] width 90 height 34
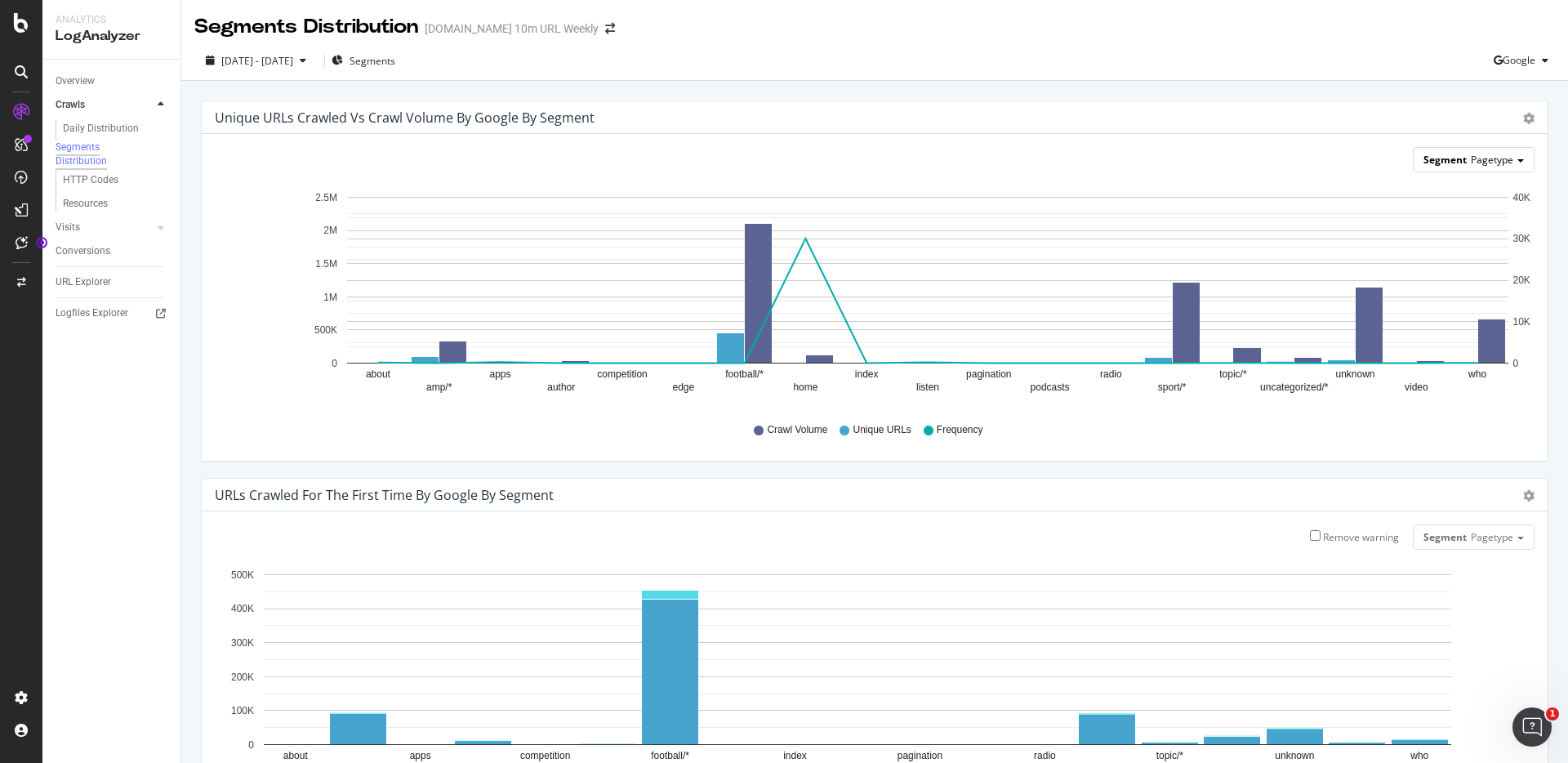
click at [1506, 155] on span "Pagetype" at bounding box center [1492, 159] width 43 height 14
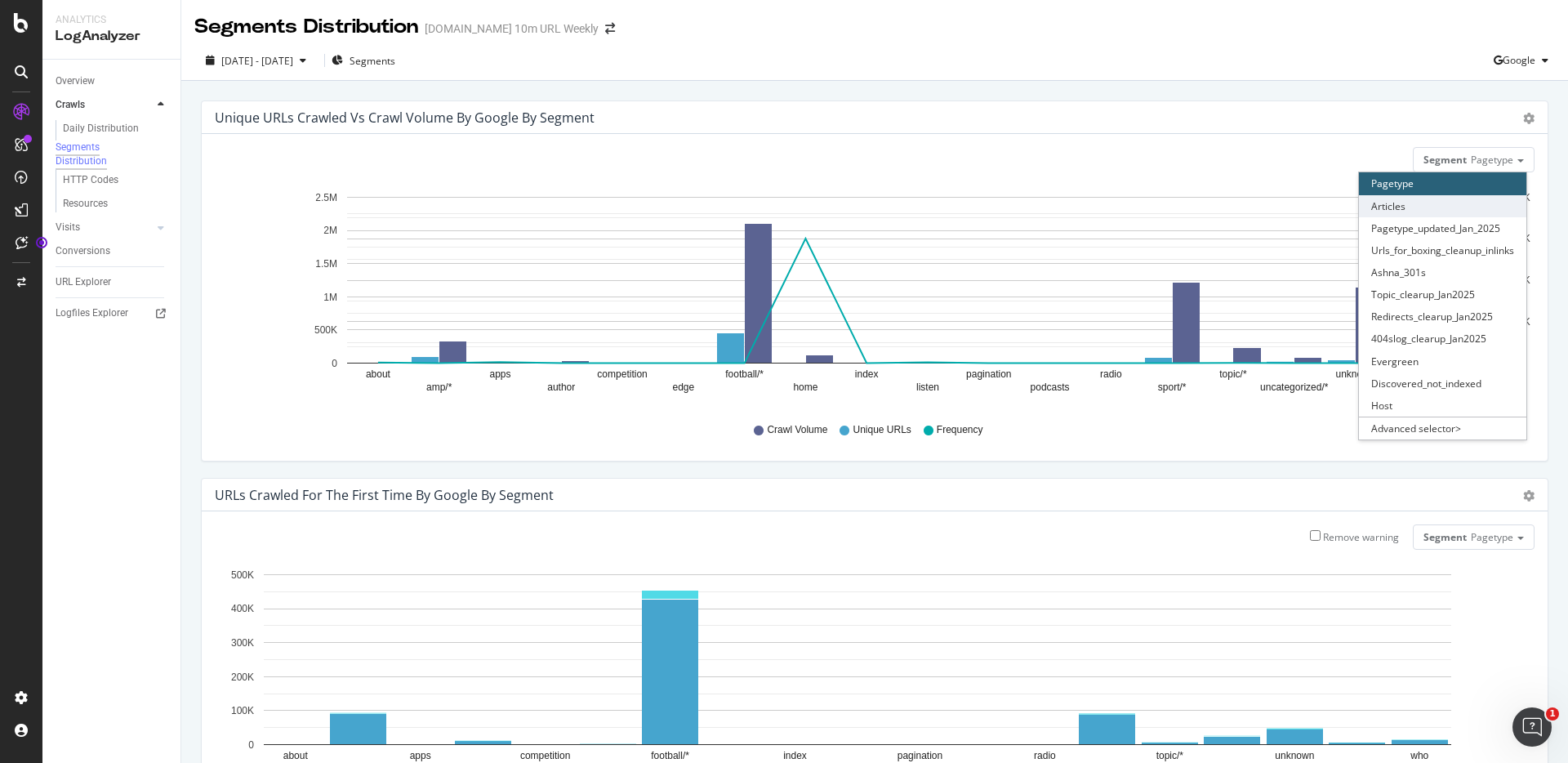
click at [1388, 205] on div "Articles" at bounding box center [1443, 206] width 168 height 22
